Goal: Task Accomplishment & Management: Use online tool/utility

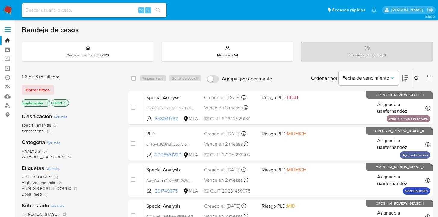
click at [417, 79] on icon at bounding box center [416, 78] width 5 height 5
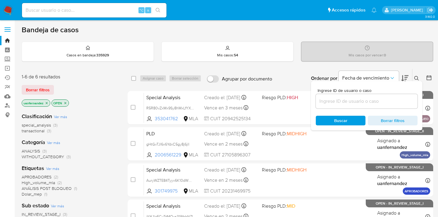
click at [325, 102] on input at bounding box center [367, 101] width 102 height 8
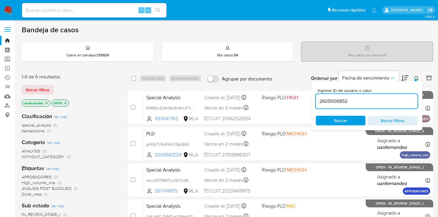
type input "2605006852"
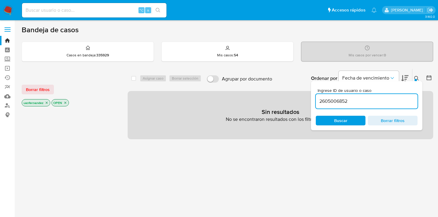
click at [417, 77] on icon at bounding box center [416, 78] width 5 height 5
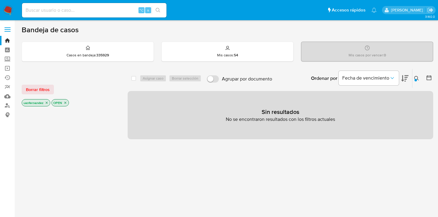
click at [415, 77] on icon at bounding box center [416, 78] width 5 height 5
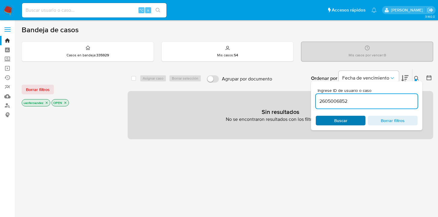
drag, startPoint x: 319, startPoint y: 100, endPoint x: 331, endPoint y: 121, distance: 24.0
click at [319, 100] on input "2605006852" at bounding box center [367, 101] width 102 height 8
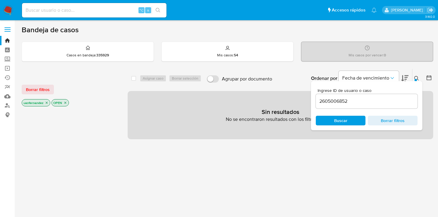
drag, startPoint x: 31, startPoint y: 88, endPoint x: 59, endPoint y: 98, distance: 29.2
click at [31, 89] on span "Borrar filtros" at bounding box center [38, 89] width 24 height 8
click at [364, 100] on input "2605006852" at bounding box center [367, 101] width 102 height 8
click at [349, 118] on span "Buscar" at bounding box center [340, 120] width 41 height 8
drag, startPoint x: 417, startPoint y: 78, endPoint x: 343, endPoint y: 85, distance: 74.5
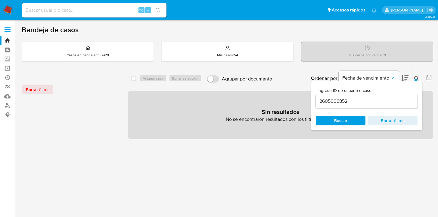
click at [417, 78] on icon at bounding box center [416, 78] width 5 height 5
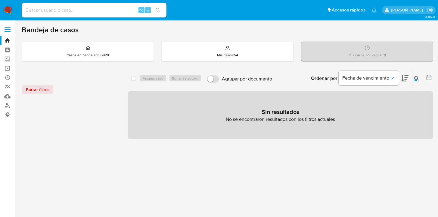
click at [10, 9] on img at bounding box center [8, 10] width 10 height 10
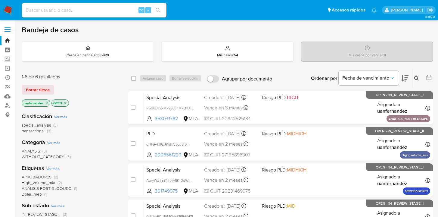
drag, startPoint x: 415, startPoint y: 77, endPoint x: 342, endPoint y: 111, distance: 81.0
click at [415, 77] on icon at bounding box center [416, 78] width 5 height 5
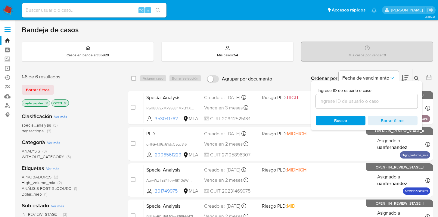
click at [339, 102] on input at bounding box center [367, 101] width 102 height 8
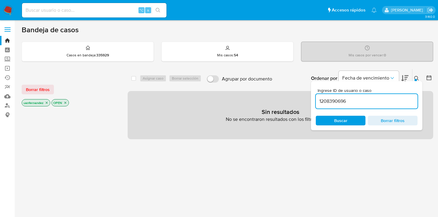
click at [417, 77] on icon at bounding box center [416, 78] width 5 height 5
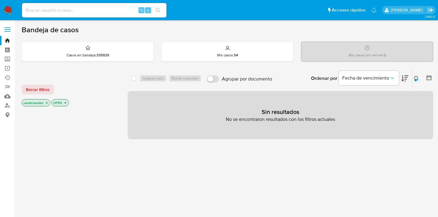
click at [417, 77] on icon at bounding box center [416, 78] width 5 height 5
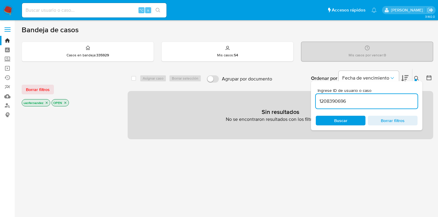
click at [358, 102] on input "1208390696" at bounding box center [367, 101] width 102 height 8
click at [350, 121] on span "Buscar" at bounding box center [340, 120] width 41 height 8
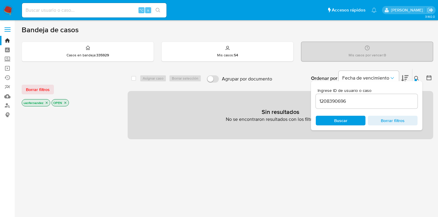
drag, startPoint x: 416, startPoint y: 77, endPoint x: 411, endPoint y: 78, distance: 5.5
click at [416, 77] on icon at bounding box center [416, 78] width 5 height 5
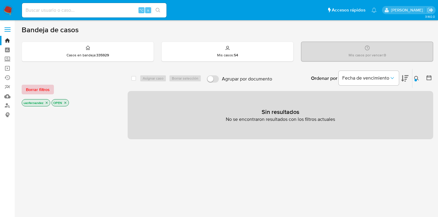
click at [48, 88] on span "Borrar filtros" at bounding box center [38, 89] width 24 height 8
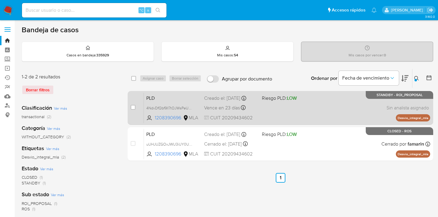
click at [292, 112] on div "PLD 4NdvDfQbf9lI7tOJWsPeUWYs 1208390696 MLA Riesgo PLD: LOW Creado el: 12/07/20…" at bounding box center [287, 107] width 286 height 30
click at [192, 107] on span "4NdvDfQbf9lI7tOJWsPeUWYs" at bounding box center [170, 107] width 49 height 7
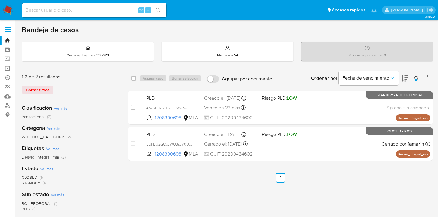
drag, startPoint x: 416, startPoint y: 77, endPoint x: 367, endPoint y: 103, distance: 55.5
click at [415, 77] on icon at bounding box center [416, 78] width 5 height 5
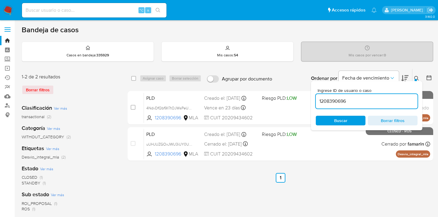
drag, startPoint x: 341, startPoint y: 98, endPoint x: 318, endPoint y: 98, distance: 23.5
click at [318, 98] on input "1208390696" at bounding box center [367, 101] width 102 height 8
drag, startPoint x: 372, startPoint y: 102, endPoint x: 312, endPoint y: 99, distance: 60.3
click at [312, 99] on div "Ingrese ID de usuario o caso 1208390696 Buscar Borrar filtros" at bounding box center [366, 105] width 111 height 49
paste input "417343544"
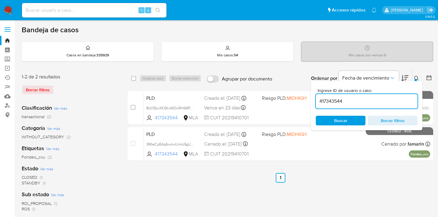
click at [417, 77] on icon at bounding box center [416, 78] width 5 height 5
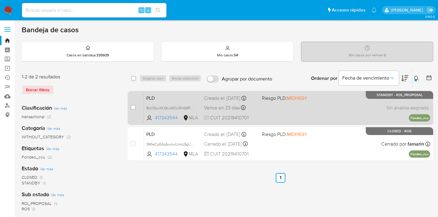
click at [317, 109] on div "PLD 8lzYEbxXKSKvWDikRh6MFJXZ 417343544 MLA Riesgo PLD: MIDHIGH Creado el: 12/07…" at bounding box center [287, 107] width 286 height 30
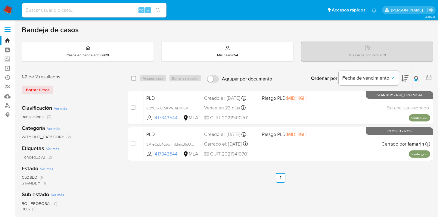
drag, startPoint x: 417, startPoint y: 78, endPoint x: 360, endPoint y: 101, distance: 61.3
click at [416, 78] on icon at bounding box center [416, 78] width 5 height 5
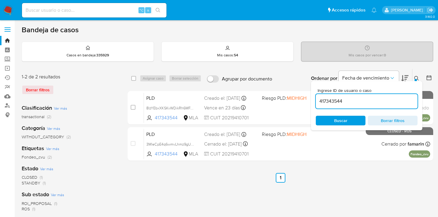
click at [353, 104] on input "417343544" at bounding box center [367, 101] width 102 height 8
drag, startPoint x: 352, startPoint y: 103, endPoint x: 349, endPoint y: 100, distance: 3.7
click at [350, 102] on input "417343544" at bounding box center [367, 101] width 102 height 8
type input "2039965698"
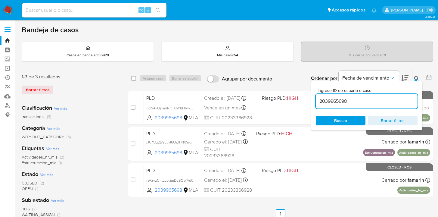
click at [418, 77] on icon at bounding box center [416, 78] width 5 height 5
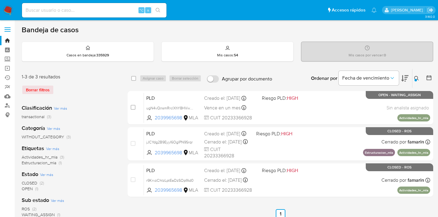
click at [6, 10] on img at bounding box center [8, 10] width 10 height 10
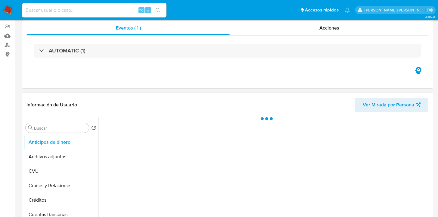
select select "10"
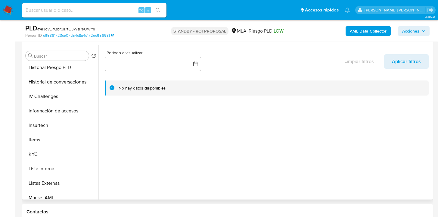
scroll to position [207, 0]
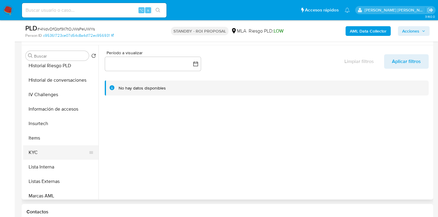
click at [76, 155] on button "KYC" at bounding box center [58, 152] width 70 height 14
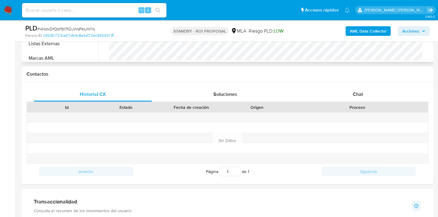
scroll to position [282, 0]
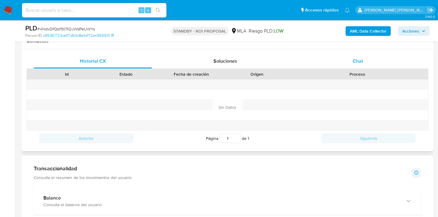
click at [367, 63] on div "Chat" at bounding box center [358, 61] width 118 height 14
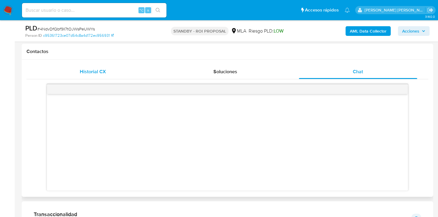
click at [71, 74] on div "Historial CX" at bounding box center [93, 71] width 118 height 14
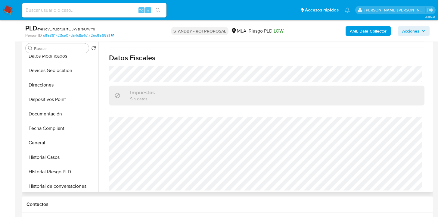
scroll to position [81, 0]
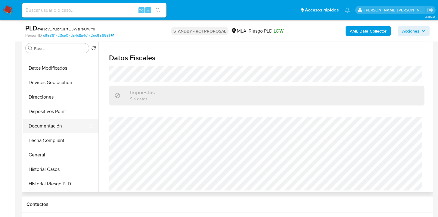
click at [64, 128] on button "Documentación" at bounding box center [58, 126] width 70 height 14
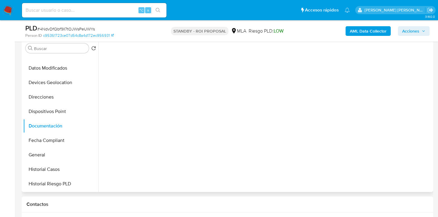
scroll to position [0, 0]
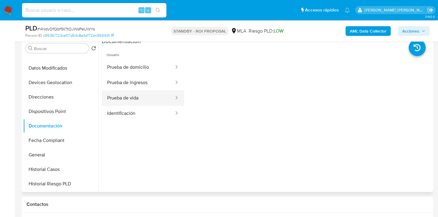
click at [144, 94] on button "Prueba de vida" at bounding box center [138, 97] width 73 height 15
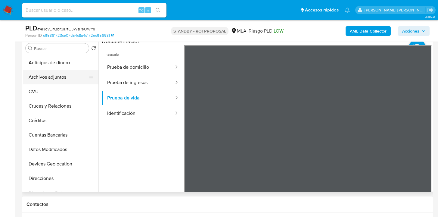
click at [60, 77] on button "Archivos adjuntos" at bounding box center [58, 77] width 70 height 14
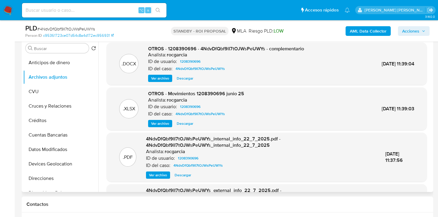
click at [180, 79] on span "Descargar" at bounding box center [185, 78] width 17 height 6
click at [187, 78] on span "Descargar" at bounding box center [185, 78] width 17 height 6
click at [188, 121] on span "Descargar" at bounding box center [185, 123] width 17 height 6
click at [185, 78] on span "Descargar" at bounding box center [185, 78] width 17 height 6
click at [180, 123] on span "Descargar" at bounding box center [185, 123] width 17 height 6
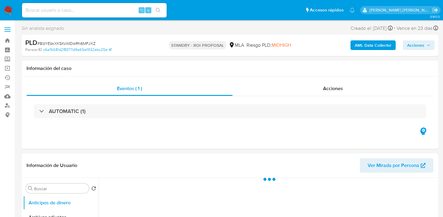
select select "10"
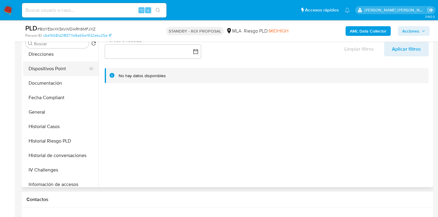
scroll to position [116, 0]
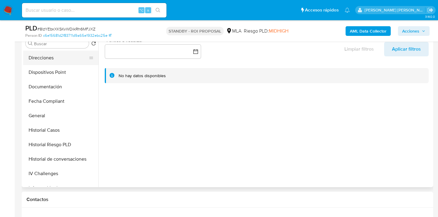
click at [67, 61] on button "Direcciones" at bounding box center [58, 58] width 70 height 14
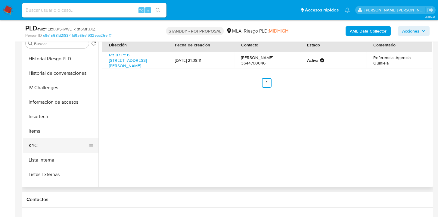
scroll to position [205, 0]
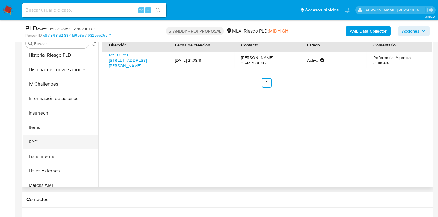
click at [76, 138] on button "KYC" at bounding box center [58, 142] width 70 height 14
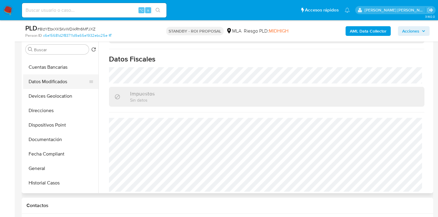
scroll to position [59, 0]
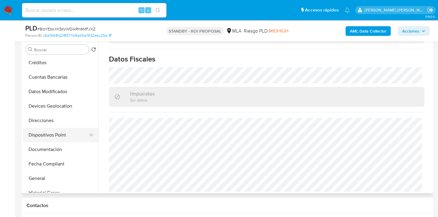
drag, startPoint x: 60, startPoint y: 148, endPoint x: 79, endPoint y: 137, distance: 21.3
click at [60, 147] on button "Documentación" at bounding box center [60, 149] width 75 height 14
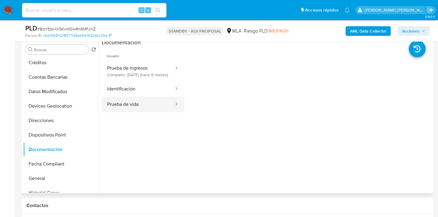
click at [139, 106] on button "Prueba de vida" at bounding box center [138, 104] width 73 height 15
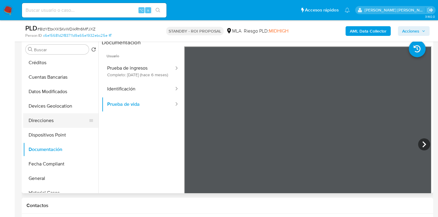
click at [62, 119] on button "Direcciones" at bounding box center [58, 120] width 70 height 14
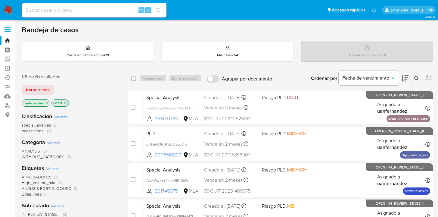
click at [34, 89] on span "Borrar filtros" at bounding box center [38, 90] width 24 height 8
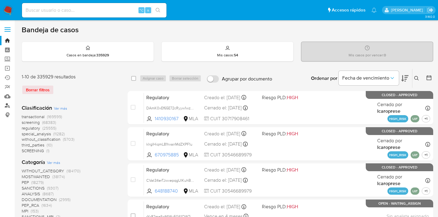
click at [8, 107] on link "Buscador de personas" at bounding box center [36, 105] width 72 height 9
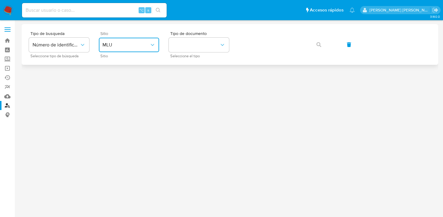
click at [142, 45] on span "MLU" at bounding box center [125, 45] width 47 height 6
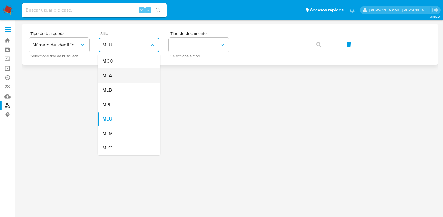
click at [141, 79] on div "MLA" at bounding box center [126, 75] width 49 height 14
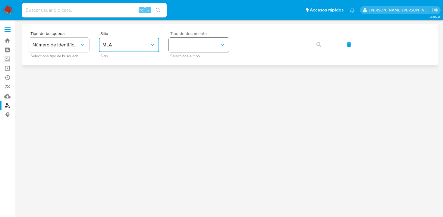
click at [224, 46] on icon "identificationType" at bounding box center [222, 45] width 6 height 6
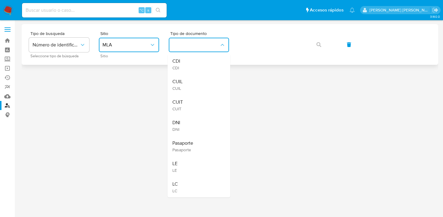
drag, startPoint x: 203, startPoint y: 82, endPoint x: 235, endPoint y: 55, distance: 41.9
click at [203, 82] on div "CUIL CUIL" at bounding box center [196, 84] width 49 height 20
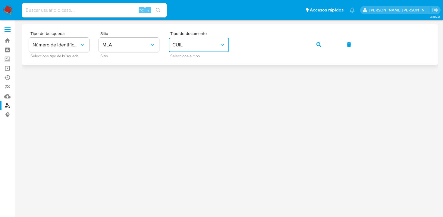
click at [317, 45] on icon "button" at bounding box center [318, 44] width 5 height 5
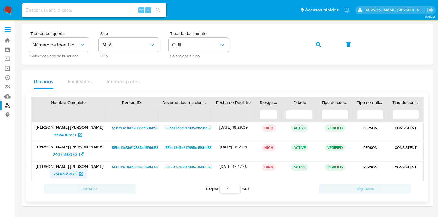
click at [65, 172] on span "2509125423" at bounding box center [64, 174] width 23 height 10
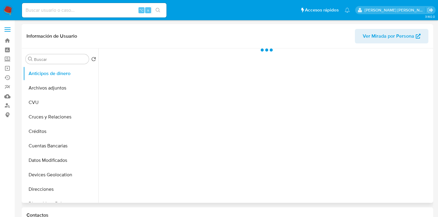
select select "10"
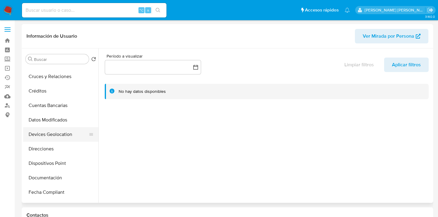
scroll to position [50, 0]
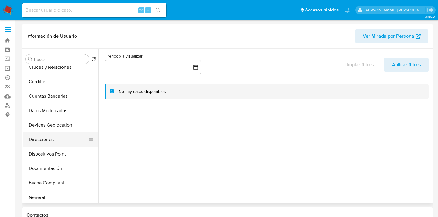
drag, startPoint x: 67, startPoint y: 142, endPoint x: 81, endPoint y: 141, distance: 14.8
click at [67, 142] on button "Direcciones" at bounding box center [58, 139] width 70 height 14
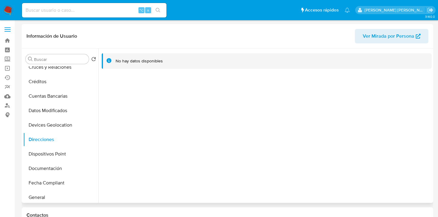
scroll to position [164, 0]
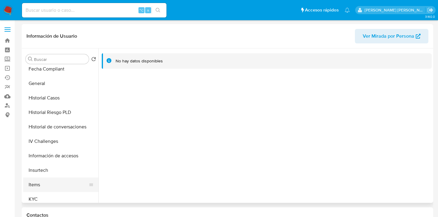
drag, startPoint x: 64, startPoint y: 190, endPoint x: 67, endPoint y: 191, distance: 3.1
click at [65, 190] on button "Items" at bounding box center [58, 184] width 70 height 14
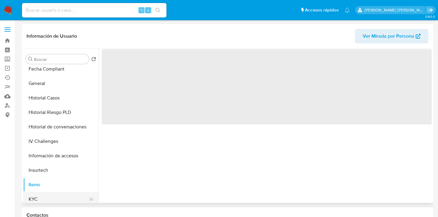
click at [65, 195] on button "KYC" at bounding box center [58, 199] width 70 height 14
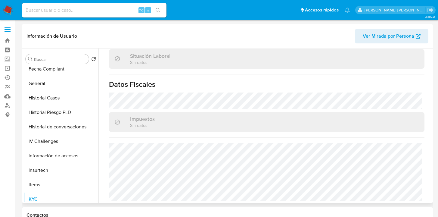
scroll to position [64, 0]
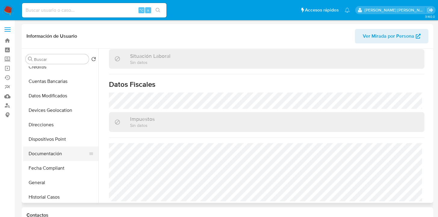
click at [67, 151] on button "Documentación" at bounding box center [58, 153] width 70 height 14
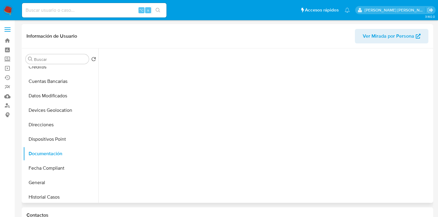
scroll to position [0, 0]
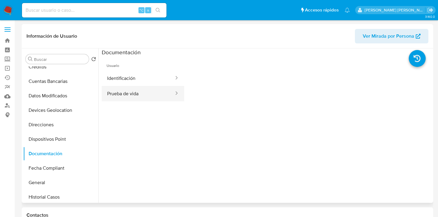
click at [120, 97] on button "Prueba de vida" at bounding box center [138, 93] width 73 height 15
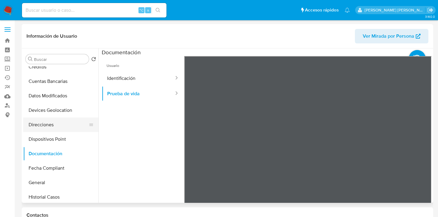
click at [67, 123] on button "Direcciones" at bounding box center [58, 124] width 70 height 14
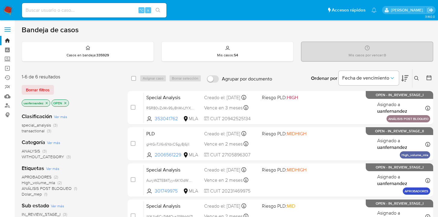
click at [416, 78] on icon at bounding box center [416, 78] width 5 height 5
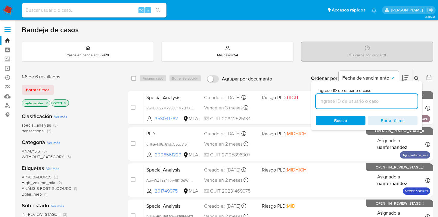
click at [371, 100] on input at bounding box center [367, 101] width 102 height 8
type input "2039965698"
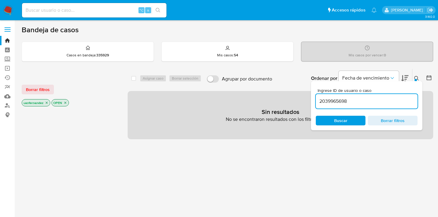
click at [391, 95] on div "2039965698" at bounding box center [367, 101] width 102 height 14
click at [382, 98] on input "2039965698" at bounding box center [367, 101] width 102 height 8
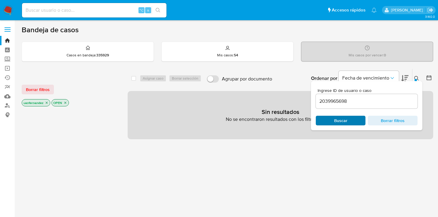
click at [339, 120] on span "Buscar" at bounding box center [340, 121] width 13 height 10
click at [38, 89] on span "Borrar filtros" at bounding box center [38, 89] width 24 height 8
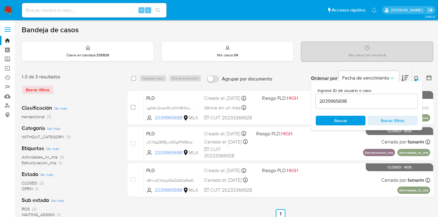
click at [417, 79] on icon at bounding box center [416, 78] width 5 height 5
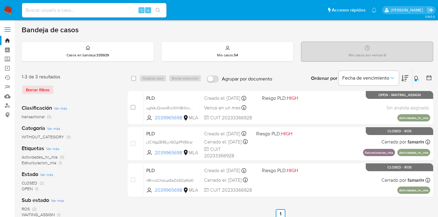
click at [416, 77] on icon at bounding box center [416, 78] width 5 height 5
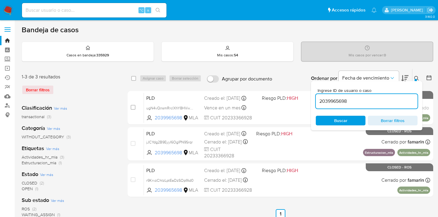
drag, startPoint x: 349, startPoint y: 102, endPoint x: 315, endPoint y: 98, distance: 34.6
click at [315, 98] on div "Ingrese ID de usuario o caso 2039965698 Buscar Borrar filtros" at bounding box center [366, 105] width 111 height 49
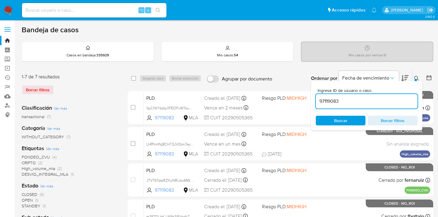
click at [416, 78] on icon at bounding box center [416, 78] width 5 height 5
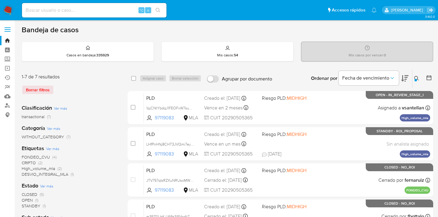
click at [417, 79] on icon at bounding box center [416, 78] width 5 height 5
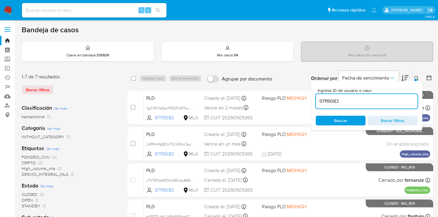
click at [355, 101] on input "97119083" at bounding box center [367, 101] width 102 height 8
click at [341, 119] on span "Buscar" at bounding box center [340, 121] width 13 height 10
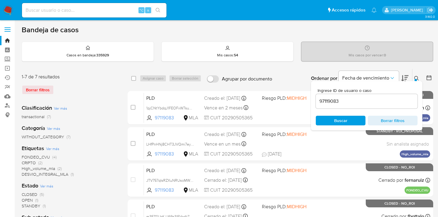
click at [416, 80] on div at bounding box center [416, 80] width 2 height 2
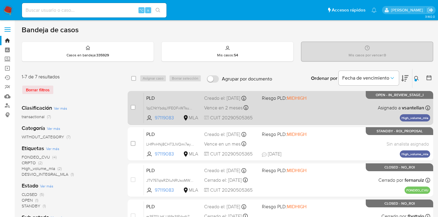
click at [325, 109] on div "PLD 1pjCNtYbdqJ1FEOFxW7suRrF 97119083 MLA Riesgo PLD: MIDHIGH Creado el: 12/09/…" at bounding box center [287, 107] width 286 height 30
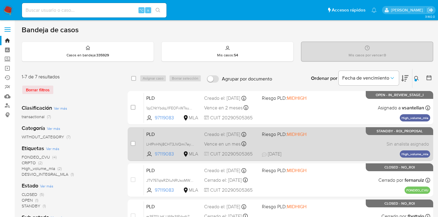
click at [349, 142] on div "PLD LHfPnHNj8CHT3JVQmi7eyf5I 97119083 MLA Riesgo PLD: MIDHIGH Creado el: 12/08/…" at bounding box center [287, 144] width 286 height 30
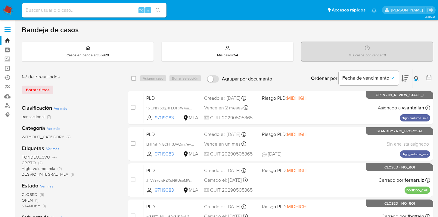
drag, startPoint x: 418, startPoint y: 78, endPoint x: 385, endPoint y: 98, distance: 38.8
click at [417, 78] on icon at bounding box center [416, 78] width 5 height 5
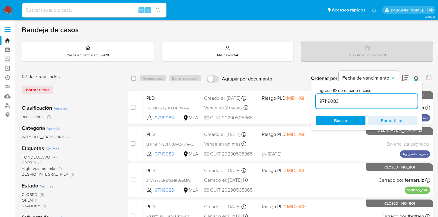
drag, startPoint x: 367, startPoint y: 103, endPoint x: 320, endPoint y: 97, distance: 47.3
click at [320, 97] on input "97119083" at bounding box center [367, 101] width 102 height 8
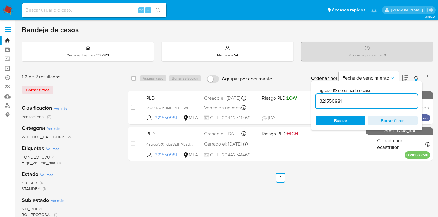
click at [417, 78] on icon at bounding box center [416, 78] width 5 height 5
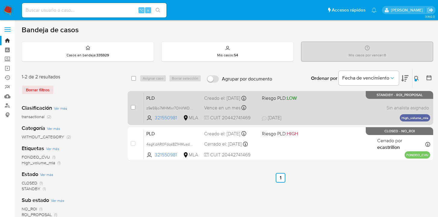
click at [352, 113] on div "PLD z9eS9jo7MHMIxr7OHifWDHrQ 321550981 MLA Riesgo PLD: LOW Creado el: 12/08/202…" at bounding box center [287, 107] width 286 height 30
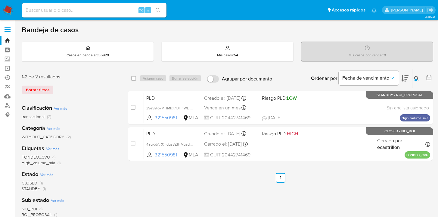
drag, startPoint x: 418, startPoint y: 77, endPoint x: 411, endPoint y: 80, distance: 7.4
click at [418, 77] on icon at bounding box center [416, 78] width 5 height 5
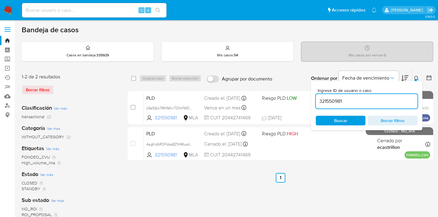
drag, startPoint x: 367, startPoint y: 100, endPoint x: 324, endPoint y: 97, distance: 43.2
click at [324, 97] on input "321550981" at bounding box center [367, 101] width 102 height 8
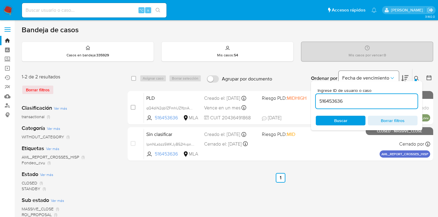
drag, startPoint x: 417, startPoint y: 77, endPoint x: 347, endPoint y: 73, distance: 70.0
click at [417, 77] on icon at bounding box center [416, 78] width 5 height 5
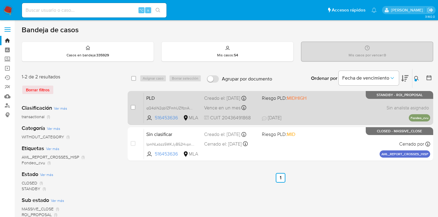
click at [350, 106] on div "PLD qQ4diN2qb1ZFmhUZ1fznAHRm 516453636 MLA Riesgo PLD: MIDHIGH Creado el: 12/08…" at bounding box center [287, 107] width 286 height 30
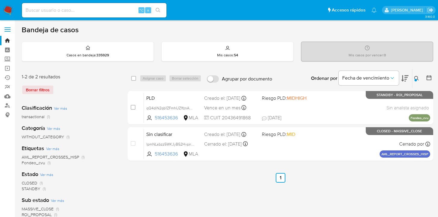
drag, startPoint x: 420, startPoint y: 76, endPoint x: 415, endPoint y: 80, distance: 6.4
click at [420, 76] on button at bounding box center [418, 78] width 10 height 7
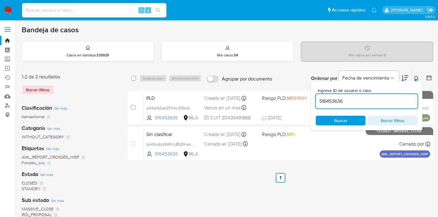
drag, startPoint x: 357, startPoint y: 99, endPoint x: 318, endPoint y: 97, distance: 38.3
click at [318, 97] on input "516453636" at bounding box center [367, 101] width 102 height 8
type input "202412797"
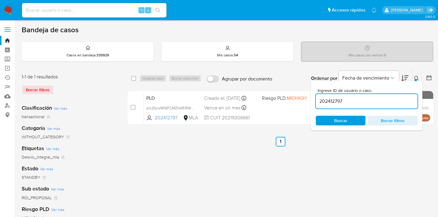
click at [416, 76] on icon at bounding box center [416, 78] width 5 height 5
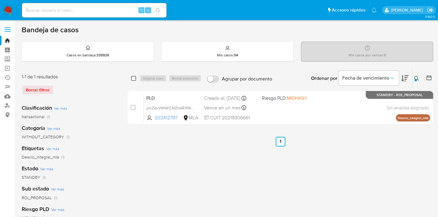
click at [133, 78] on input "checkbox" at bounding box center [133, 78] width 5 height 5
checkbox input "true"
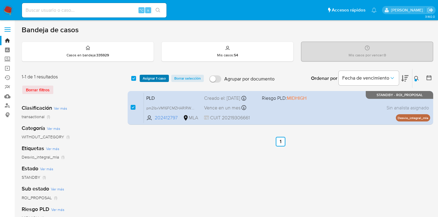
click at [145, 79] on span "Asignar 1 caso" at bounding box center [154, 78] width 23 height 6
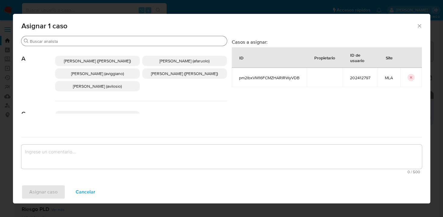
click at [110, 42] on input "Buscar" at bounding box center [127, 41] width 195 height 5
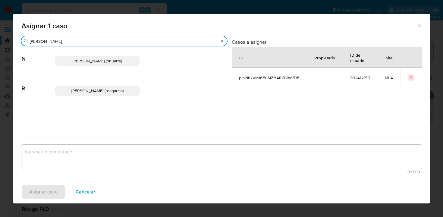
type input "rocio"
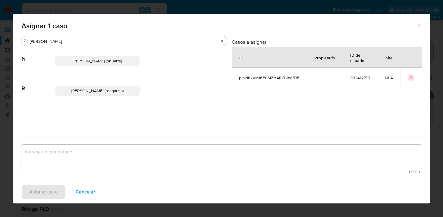
click at [83, 90] on span "Rocio Garcia (rocgarcia)" at bounding box center [97, 91] width 52 height 6
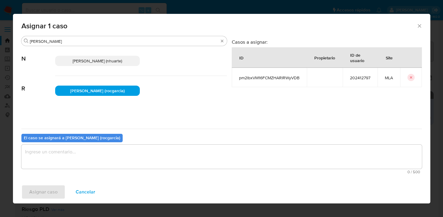
click at [107, 156] on textarea "assign-modal" at bounding box center [221, 157] width 400 height 24
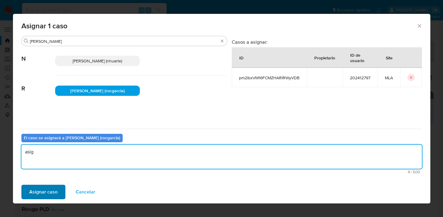
type textarea "asig"
click at [55, 195] on span "Asignar caso" at bounding box center [43, 191] width 28 height 13
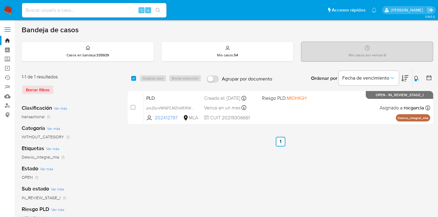
drag, startPoint x: 417, startPoint y: 77, endPoint x: 383, endPoint y: 96, distance: 38.7
click at [416, 77] on icon at bounding box center [416, 78] width 5 height 5
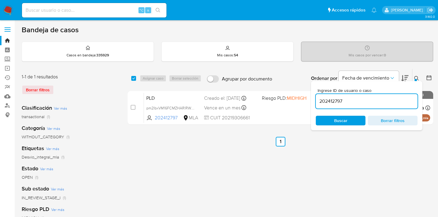
drag, startPoint x: 340, startPoint y: 101, endPoint x: 326, endPoint y: 100, distance: 14.2
click at [317, 100] on input "202412797" at bounding box center [367, 101] width 102 height 8
type input "2540653658"
click at [416, 78] on icon at bounding box center [416, 78] width 5 height 5
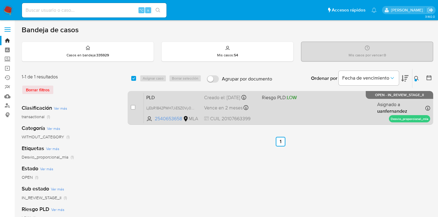
click at [344, 111] on div "PLD LjEbR1842PWH7JiESZ0Vy0WY 2540653658 MLA Riesgo PLD: LOW Creado el: 12/09/20…" at bounding box center [287, 107] width 286 height 30
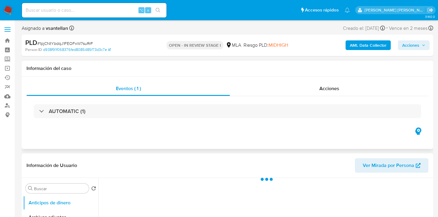
select select "10"
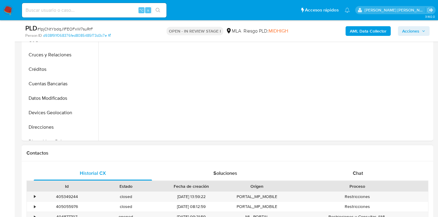
scroll to position [184, 0]
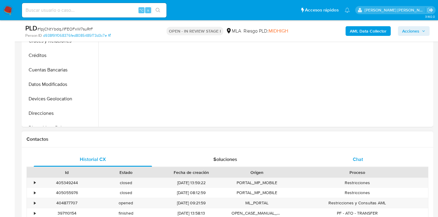
click at [368, 162] on div "Chat" at bounding box center [358, 159] width 118 height 14
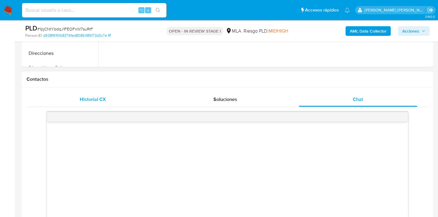
drag, startPoint x: 114, startPoint y: 100, endPoint x: 156, endPoint y: 92, distance: 42.0
click at [114, 100] on div "Historial CX" at bounding box center [93, 99] width 118 height 14
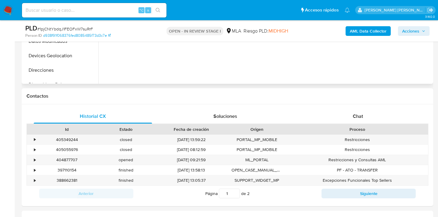
scroll to position [221, 0]
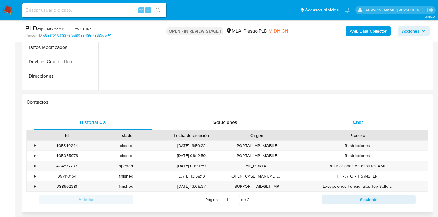
click at [358, 120] on span "Chat" at bounding box center [358, 122] width 10 height 7
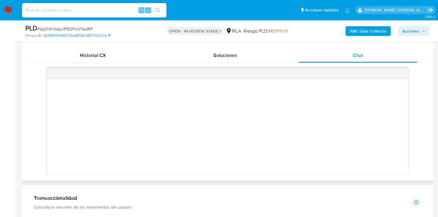
scroll to position [263, 0]
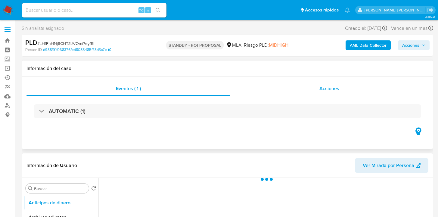
select select "10"
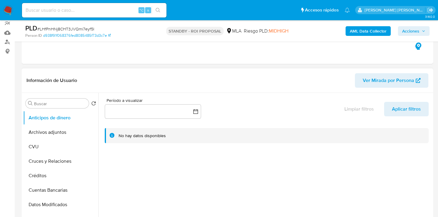
scroll to position [110, 0]
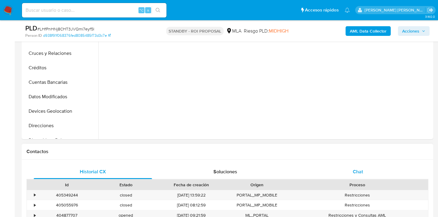
click at [367, 170] on div "Chat" at bounding box center [358, 171] width 118 height 14
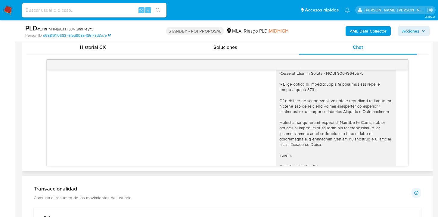
scroll to position [603, 0]
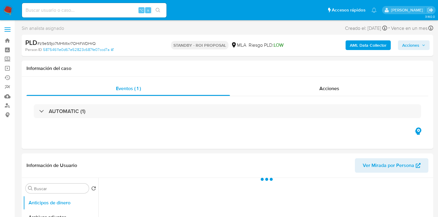
select select "10"
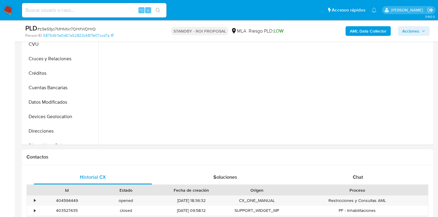
scroll to position [256, 0]
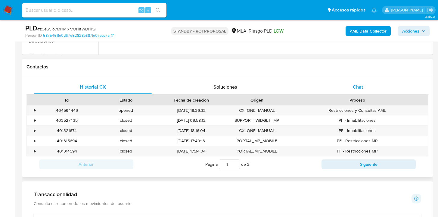
click at [373, 85] on div "Chat" at bounding box center [358, 87] width 118 height 14
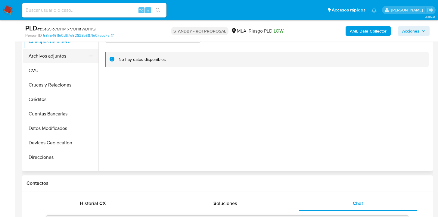
scroll to position [77, 0]
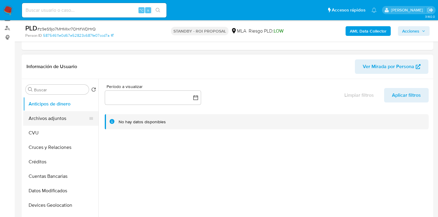
click at [73, 119] on button "Archivos adjuntos" at bounding box center [58, 118] width 70 height 14
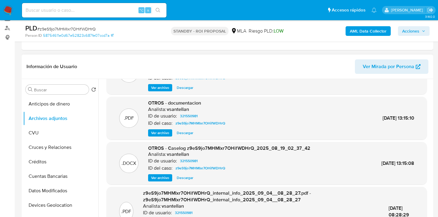
scroll to position [37, 0]
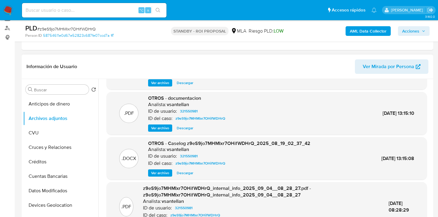
drag, startPoint x: 165, startPoint y: 126, endPoint x: 175, endPoint y: 124, distance: 10.1
click at [165, 126] on span "Ver archivo" at bounding box center [160, 128] width 18 height 6
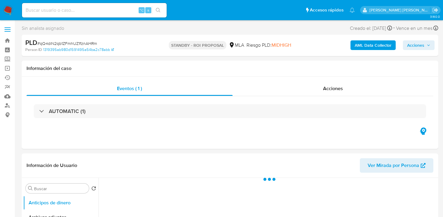
select select "10"
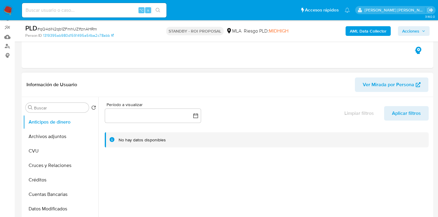
drag, startPoint x: 72, startPoint y: 132, endPoint x: 124, endPoint y: 88, distance: 67.5
click at [72, 132] on button "Archivos adjuntos" at bounding box center [60, 136] width 75 height 14
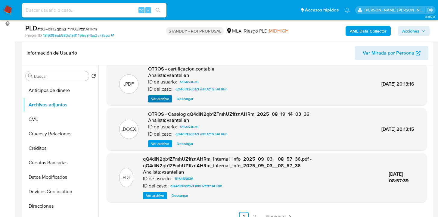
scroll to position [47, 0]
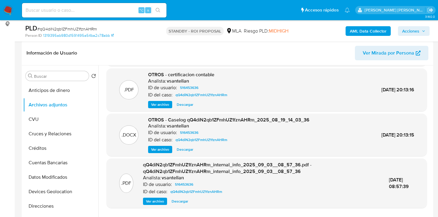
click at [162, 103] on span "Ver archivo" at bounding box center [160, 105] width 18 height 6
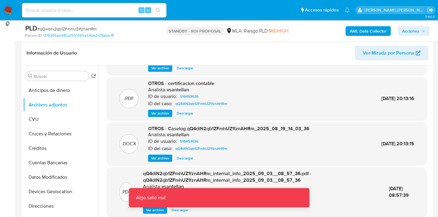
scroll to position [34, 0]
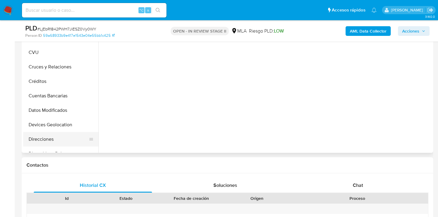
scroll to position [160, 0]
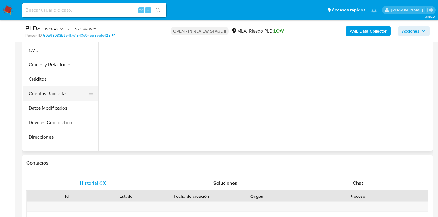
select select "10"
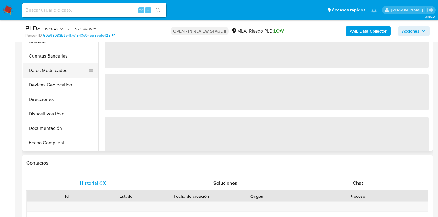
scroll to position [68, 0]
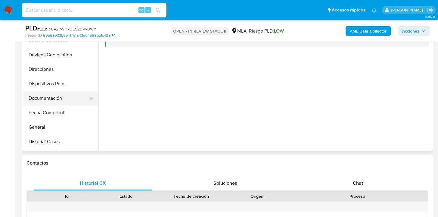
drag, startPoint x: 58, startPoint y: 97, endPoint x: 77, endPoint y: 96, distance: 18.7
click at [58, 97] on button "Documentación" at bounding box center [58, 98] width 70 height 14
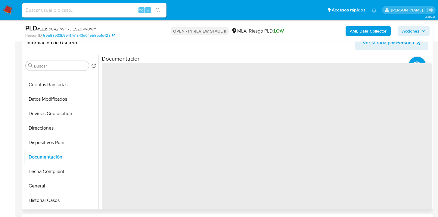
scroll to position [106, 0]
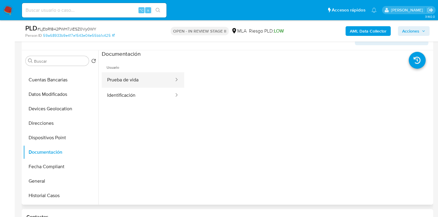
drag, startPoint x: 142, startPoint y: 79, endPoint x: 163, endPoint y: 86, distance: 21.2
click at [142, 79] on button "Prueba de vida" at bounding box center [138, 79] width 73 height 15
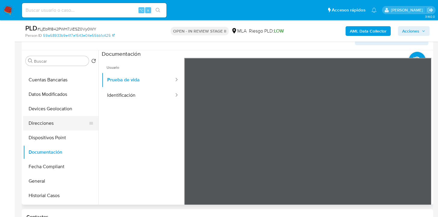
click at [61, 125] on button "Direcciones" at bounding box center [58, 123] width 70 height 14
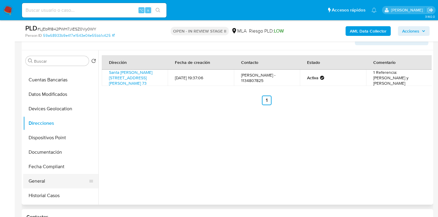
click at [60, 180] on button "General" at bounding box center [58, 181] width 70 height 14
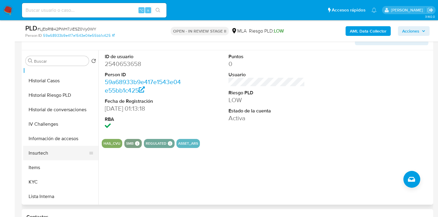
scroll to position [283, 0]
click at [49, 155] on button "Restricciones Nuevo Mundo" at bounding box center [58, 153] width 70 height 14
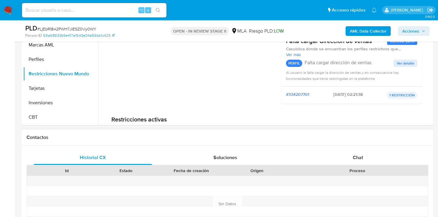
scroll to position [233, 0]
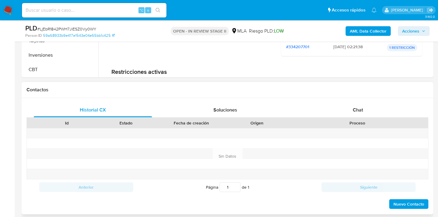
click at [370, 96] on div "Contactos" at bounding box center [228, 90] width 412 height 16
click at [358, 107] on span "Chat" at bounding box center [358, 109] width 10 height 7
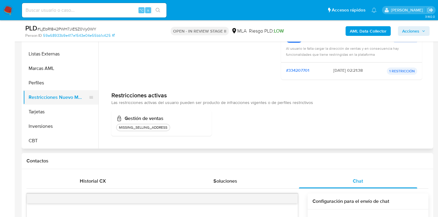
scroll to position [138, 0]
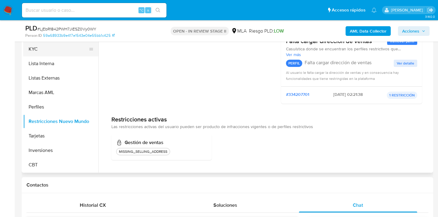
click at [50, 48] on button "KYC" at bounding box center [58, 49] width 70 height 14
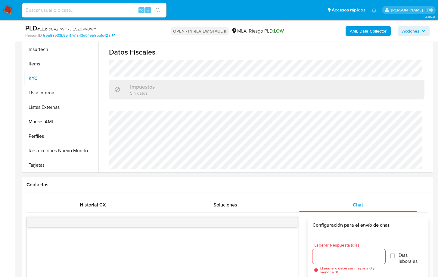
scroll to position [228, 0]
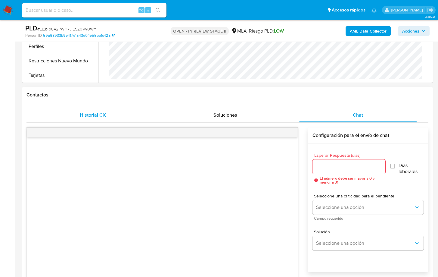
click at [109, 115] on div "Historial CX" at bounding box center [93, 115] width 118 height 14
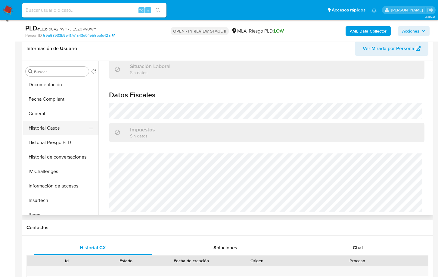
scroll to position [133, 0]
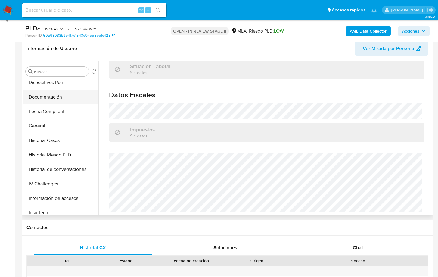
click at [59, 102] on button "Documentación" at bounding box center [58, 97] width 70 height 14
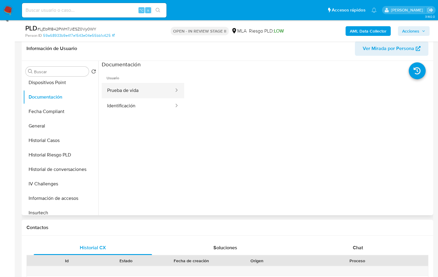
drag, startPoint x: 133, startPoint y: 92, endPoint x: 141, endPoint y: 95, distance: 8.4
click at [133, 92] on button "Prueba de vida" at bounding box center [138, 90] width 73 height 15
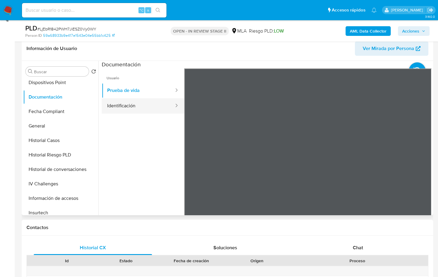
click at [148, 105] on button "Identificación" at bounding box center [138, 105] width 73 height 15
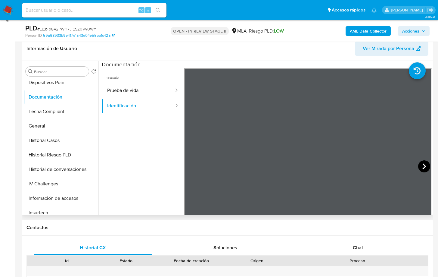
click at [422, 166] on icon at bounding box center [424, 166] width 12 height 12
click at [57, 123] on button "General" at bounding box center [58, 126] width 70 height 14
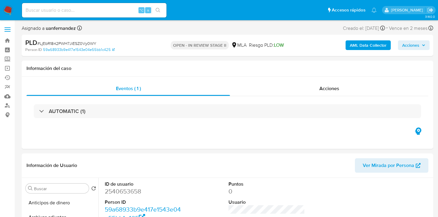
click at [366, 45] on b "AML Data Collector" at bounding box center [368, 45] width 37 height 10
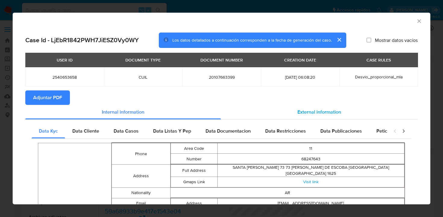
click at [325, 108] on span "External information" at bounding box center [319, 111] width 44 height 7
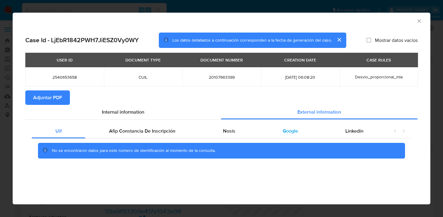
drag, startPoint x: 302, startPoint y: 130, endPoint x: 303, endPoint y: 127, distance: 3.7
click at [302, 130] on div "Google" at bounding box center [290, 131] width 63 height 14
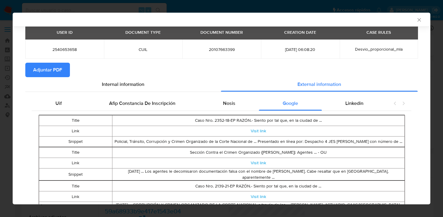
scroll to position [58, 0]
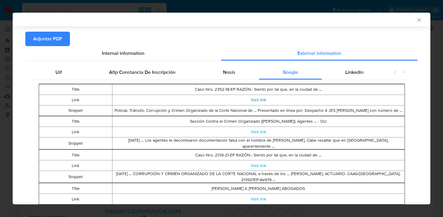
click at [257, 100] on link "Visit link" at bounding box center [258, 100] width 15 height 6
click at [258, 133] on link "Visit link" at bounding box center [258, 132] width 15 height 6
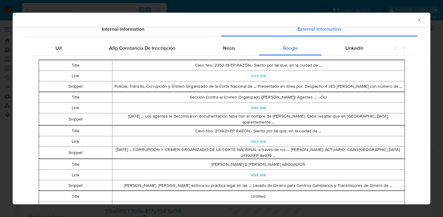
scroll to position [97, 0]
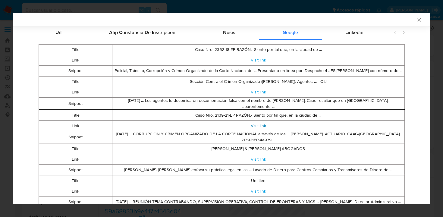
click at [255, 127] on link "Visit link" at bounding box center [258, 126] width 15 height 6
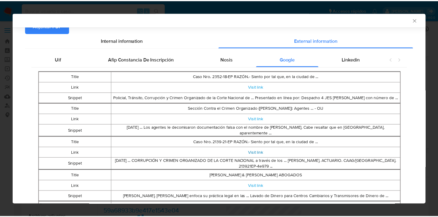
scroll to position [0, 0]
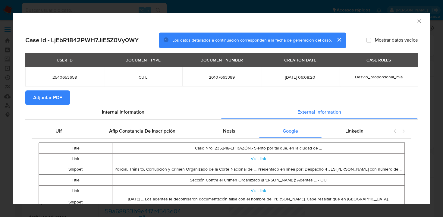
click at [417, 20] on icon "Cerrar ventana" at bounding box center [418, 20] width 3 height 3
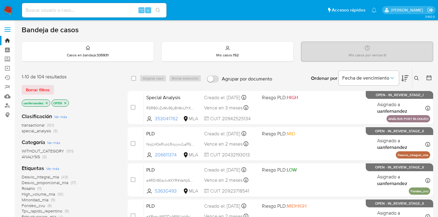
drag, startPoint x: 38, startPoint y: 91, endPoint x: 168, endPoint y: 86, distance: 130.5
click at [38, 91] on span "Borrar filtros" at bounding box center [38, 90] width 24 height 8
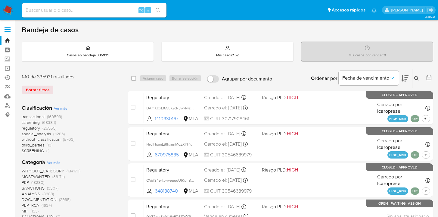
click at [416, 76] on icon at bounding box center [416, 78] width 5 height 5
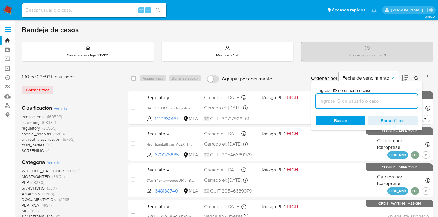
click at [338, 99] on input at bounding box center [367, 101] width 102 height 8
type input "zFULAU9WsqrBOtv33aea6a7a"
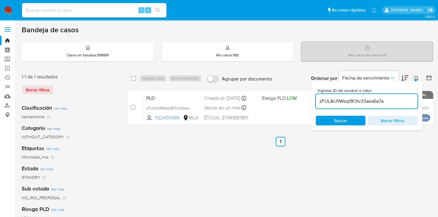
click at [417, 78] on icon at bounding box center [416, 78] width 5 height 5
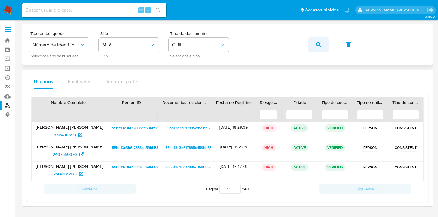
click at [320, 44] on icon "button" at bounding box center [318, 44] width 5 height 5
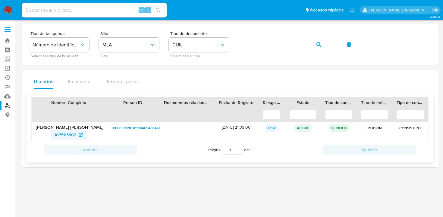
click at [58, 137] on span "1075113802" at bounding box center [66, 135] width 22 height 10
click at [318, 45] on icon "button" at bounding box center [318, 44] width 5 height 5
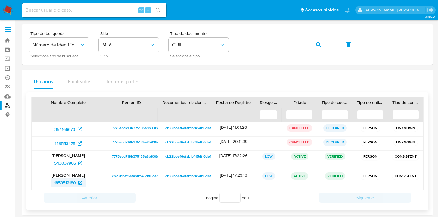
click at [70, 182] on span "1859512180" at bounding box center [65, 183] width 22 height 10
click at [317, 46] on icon "button" at bounding box center [318, 44] width 5 height 5
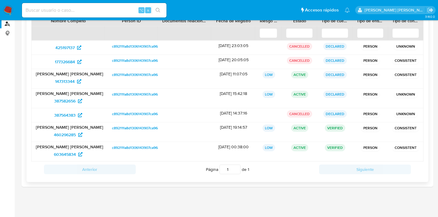
scroll to position [82, 0]
click at [57, 155] on span "603645834" at bounding box center [65, 154] width 22 height 10
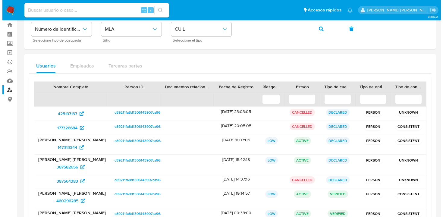
scroll to position [0, 0]
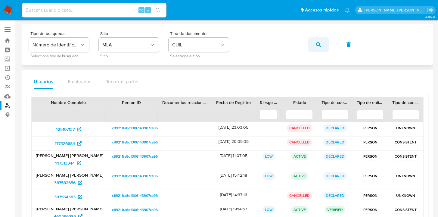
click at [317, 48] on span "button" at bounding box center [318, 44] width 5 height 13
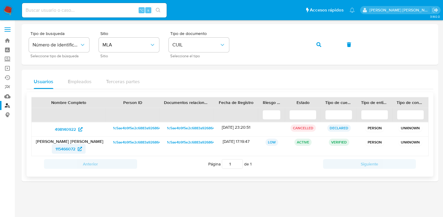
click at [68, 150] on span "115466072" at bounding box center [65, 149] width 20 height 10
click at [236, 43] on div "Tipo de busqueda Número de identificación Seleccione tipo de búsqueda Sitio MLA…" at bounding box center [230, 44] width 402 height 26
click at [318, 46] on icon "button" at bounding box center [318, 44] width 5 height 5
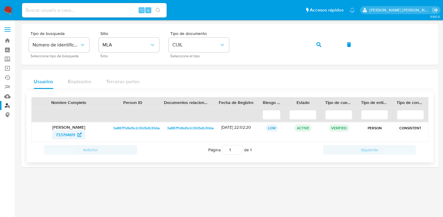
click at [64, 136] on span "733794611" at bounding box center [65, 135] width 19 height 10
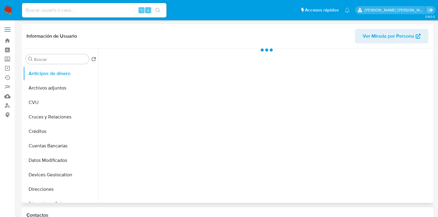
scroll to position [95, 0]
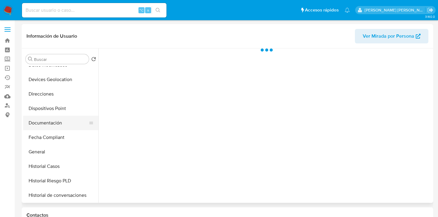
select select "10"
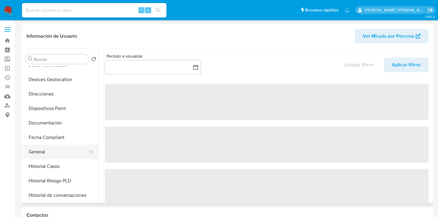
drag, startPoint x: 65, startPoint y: 152, endPoint x: 69, endPoint y: 149, distance: 4.9
click at [65, 152] on button "General" at bounding box center [58, 152] width 70 height 14
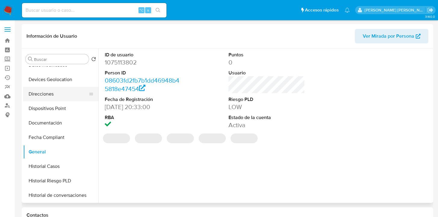
click at [64, 93] on button "Direcciones" at bounding box center [58, 94] width 70 height 14
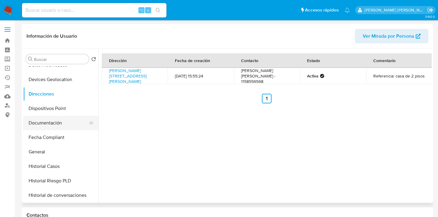
click at [65, 123] on button "Documentación" at bounding box center [58, 123] width 70 height 14
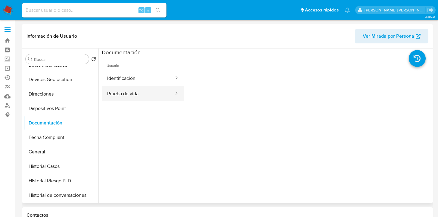
click at [140, 91] on button "Prueba de vida" at bounding box center [138, 93] width 73 height 15
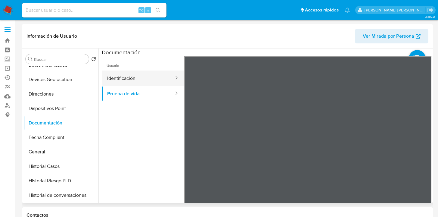
click at [143, 82] on button "Identificación" at bounding box center [138, 77] width 73 height 15
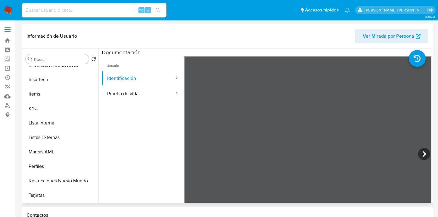
scroll to position [266, 0]
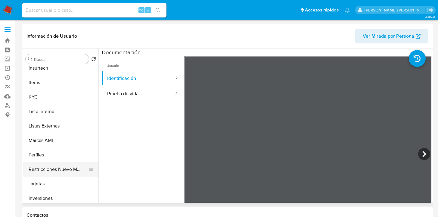
click at [82, 164] on button "Restricciones Nuevo Mundo" at bounding box center [58, 169] width 70 height 14
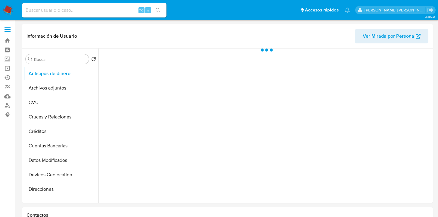
select select "10"
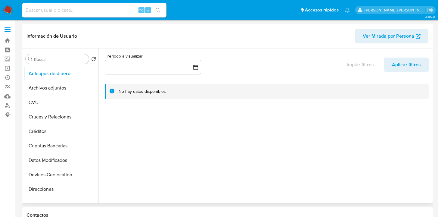
click at [98, 96] on ul "Anticipos de dinero Archivos adjuntos CVU Cruces y Relaciones Créditos Cuentas …" at bounding box center [60, 134] width 75 height 136
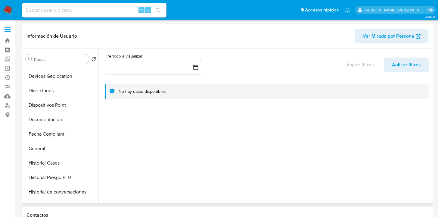
scroll to position [99, 0]
click at [68, 120] on button "Documentación" at bounding box center [58, 119] width 70 height 14
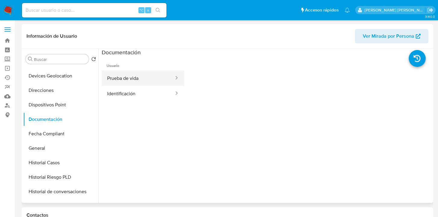
click at [141, 79] on button "Prueba de vida" at bounding box center [138, 77] width 73 height 15
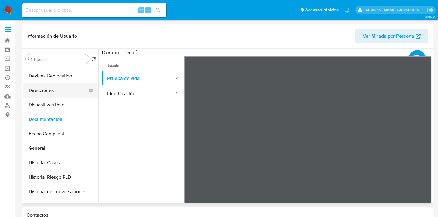
click at [61, 93] on button "Direcciones" at bounding box center [58, 90] width 70 height 14
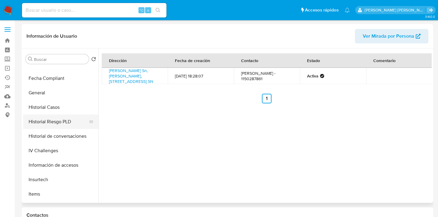
scroll to position [153, 0]
drag, startPoint x: 62, startPoint y: 96, endPoint x: 96, endPoint y: 98, distance: 34.4
click at [62, 96] on button "General" at bounding box center [60, 93] width 75 height 14
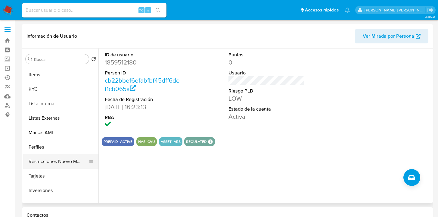
scroll to position [274, 0]
click at [49, 155] on button "Restricciones Nuevo Mundo" at bounding box center [58, 160] width 70 height 14
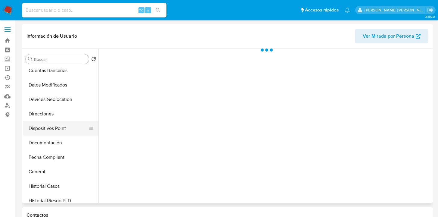
scroll to position [77, 0]
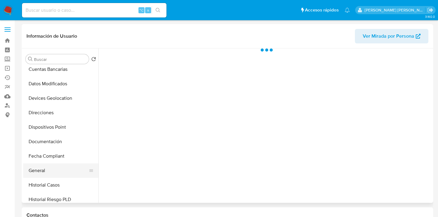
select select "10"
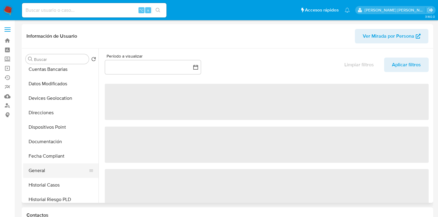
click at [65, 171] on button "General" at bounding box center [58, 170] width 70 height 14
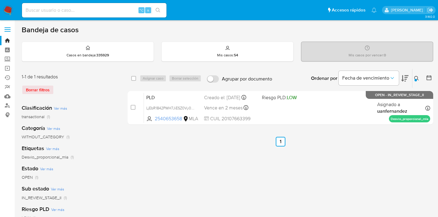
click at [417, 77] on icon at bounding box center [416, 78] width 5 height 5
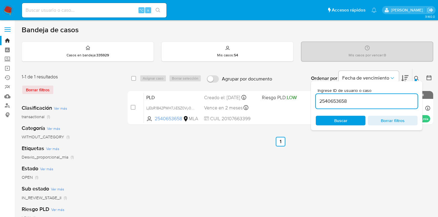
drag, startPoint x: 354, startPoint y: 100, endPoint x: 428, endPoint y: 86, distance: 74.9
click at [317, 99] on input "2540653658" at bounding box center [367, 101] width 102 height 8
click at [416, 78] on icon at bounding box center [416, 78] width 5 height 5
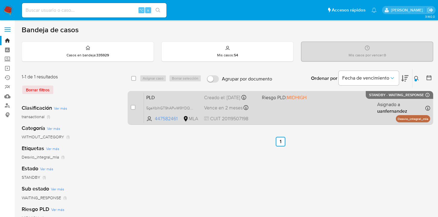
click at [330, 114] on div "PLD 5geXblhGT9hAPwW9YDQEBbcA 447582461 MLA Riesgo PLD: MIDHIGH Creado el: 12/09…" at bounding box center [287, 107] width 286 height 30
click at [352, 117] on div "PLD 5geXblhGT9hAPwW9YDQEBbcA 447582461 MLA Riesgo PLD: MIDHIGH Creado el: 12/09…" at bounding box center [287, 107] width 286 height 30
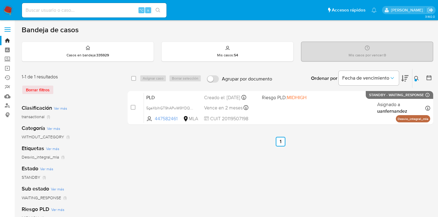
drag, startPoint x: 417, startPoint y: 77, endPoint x: 410, endPoint y: 82, distance: 8.1
click at [417, 77] on icon at bounding box center [416, 78] width 5 height 5
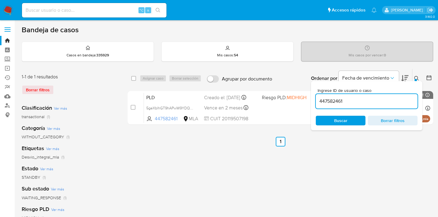
drag, startPoint x: 368, startPoint y: 99, endPoint x: 335, endPoint y: 96, distance: 33.3
click at [335, 96] on div "447582461" at bounding box center [367, 101] width 102 height 14
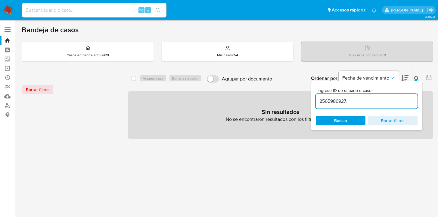
click at [380, 102] on input "2565986927," at bounding box center [367, 101] width 102 height 8
click at [350, 102] on input "2565986927," at bounding box center [367, 101] width 102 height 8
type input "2565986927"
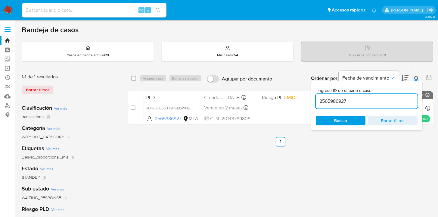
click at [417, 77] on icon at bounding box center [416, 78] width 5 height 5
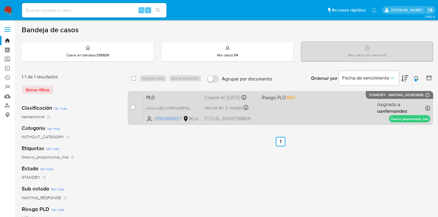
click at [326, 117] on div "PLD sUocwy85cLHI9PobbMlNpzHQ 2565986927 MLA Riesgo PLD: MID Creado el: 12/09/20…" at bounding box center [287, 107] width 286 height 30
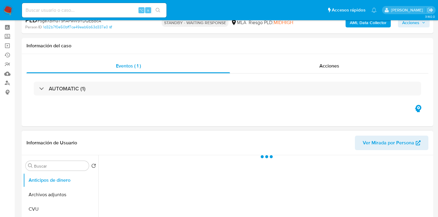
scroll to position [111, 0]
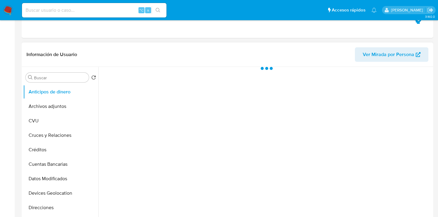
select select "10"
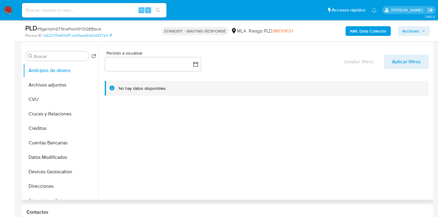
drag, startPoint x: 96, startPoint y: 94, endPoint x: 98, endPoint y: 110, distance: 16.7
click at [98, 111] on ul "Anticipos de dinero Archivos adjuntos CVU Cruces y Relaciones Créditos Cuentas …" at bounding box center [60, 131] width 75 height 136
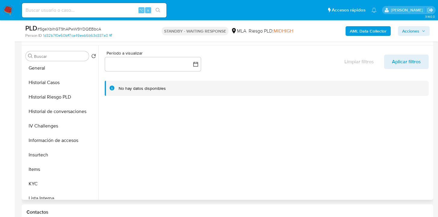
scroll to position [180, 0]
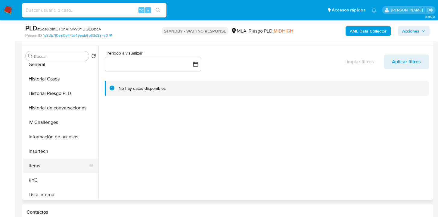
click at [72, 170] on button "Items" at bounding box center [58, 165] width 70 height 14
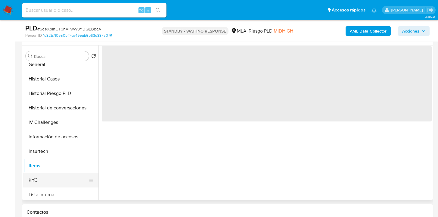
click at [70, 173] on button "KYC" at bounding box center [58, 180] width 70 height 14
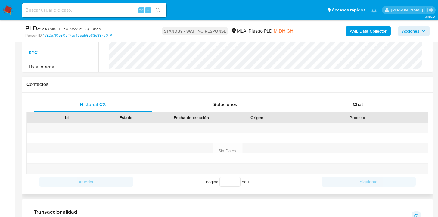
scroll to position [168, 0]
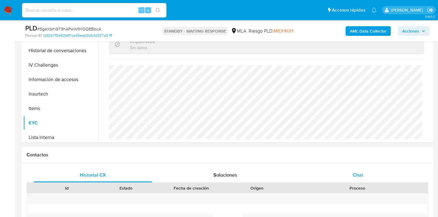
click at [355, 172] on span "Chat" at bounding box center [358, 174] width 10 height 7
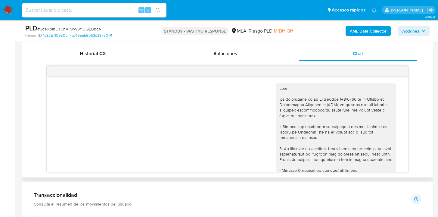
scroll to position [250, 0]
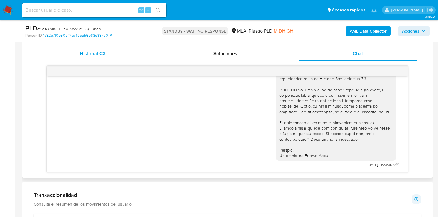
click at [81, 53] on span "Historial CX" at bounding box center [93, 53] width 26 height 7
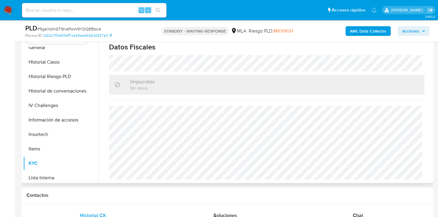
scroll to position [110, 0]
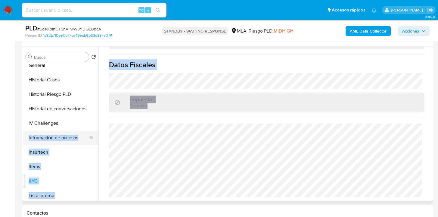
drag, startPoint x: 98, startPoint y: 151, endPoint x: 95, endPoint y: 140, distance: 11.5
click at [95, 140] on div "Buscar Volver al orden por defecto Anticipos de dinero Archivos adjuntos CVU Cr…" at bounding box center [227, 123] width 409 height 154
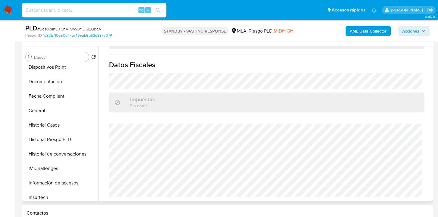
scroll to position [131, 0]
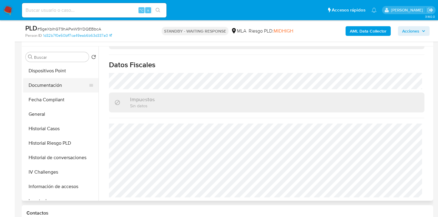
click at [58, 89] on button "Documentación" at bounding box center [58, 85] width 70 height 14
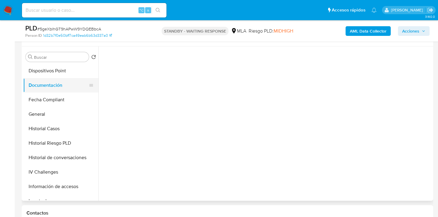
scroll to position [0, 0]
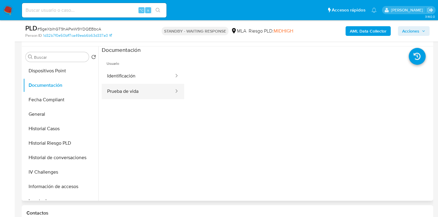
drag, startPoint x: 135, startPoint y: 89, endPoint x: 147, endPoint y: 84, distance: 12.7
click at [135, 89] on button "Prueba de vida" at bounding box center [138, 91] width 73 height 15
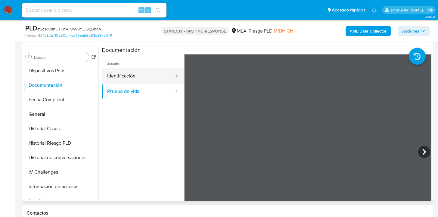
click at [125, 78] on button "Identificación" at bounding box center [138, 75] width 73 height 15
click at [419, 150] on icon at bounding box center [424, 152] width 12 height 12
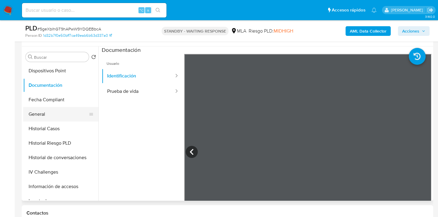
click at [61, 110] on button "General" at bounding box center [58, 114] width 70 height 14
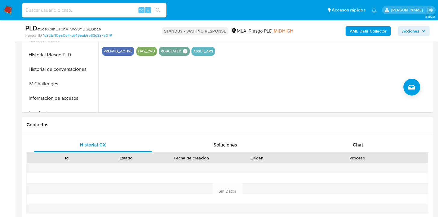
scroll to position [212, 0]
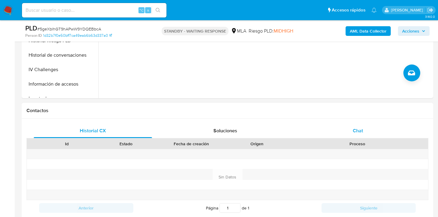
click at [359, 135] on div "Chat" at bounding box center [358, 130] width 118 height 14
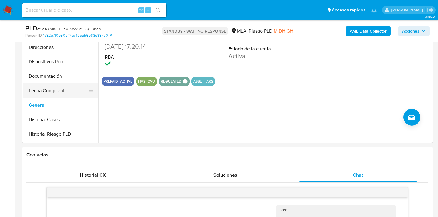
scroll to position [68, 0]
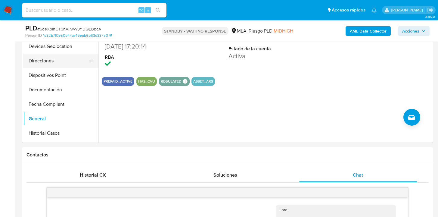
click at [56, 64] on button "Direcciones" at bounding box center [58, 61] width 70 height 14
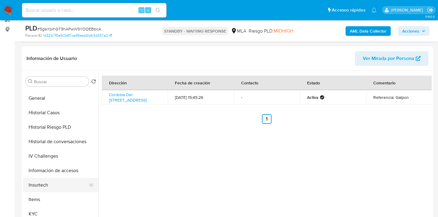
scroll to position [177, 0]
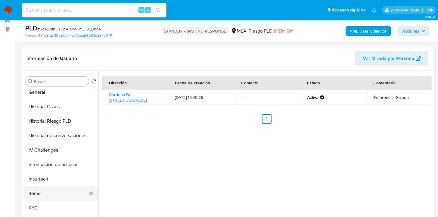
drag, startPoint x: 56, startPoint y: 207, endPoint x: 78, endPoint y: 193, distance: 26.2
click at [55, 207] on button "KYC" at bounding box center [60, 208] width 75 height 14
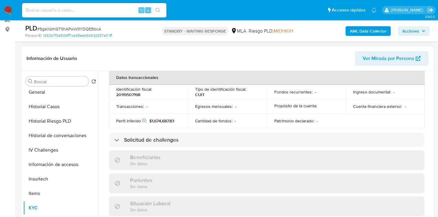
scroll to position [333, 0]
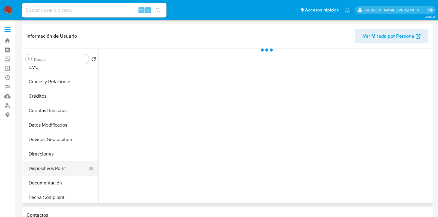
select select "10"
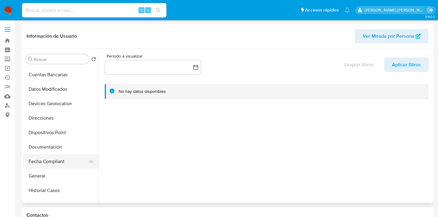
drag, startPoint x: 66, startPoint y: 171, endPoint x: 67, endPoint y: 165, distance: 6.9
click at [66, 171] on button "General" at bounding box center [60, 176] width 75 height 14
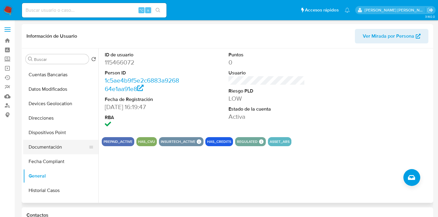
click at [72, 149] on button "Documentación" at bounding box center [58, 147] width 70 height 14
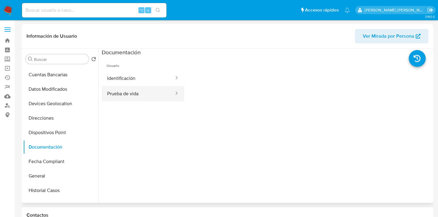
click at [139, 97] on button "Prueba de vida" at bounding box center [138, 93] width 73 height 15
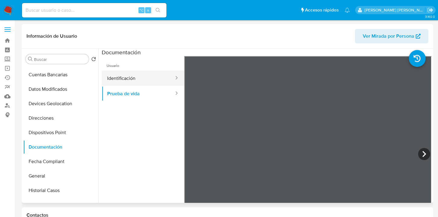
click at [149, 75] on button "Identificación" at bounding box center [138, 77] width 73 height 15
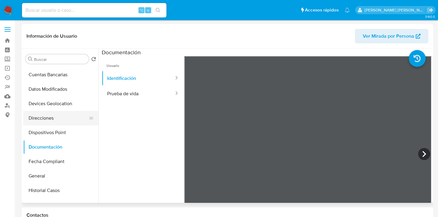
click at [56, 124] on button "Direcciones" at bounding box center [58, 118] width 70 height 14
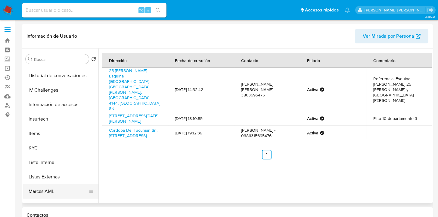
scroll to position [259, 0]
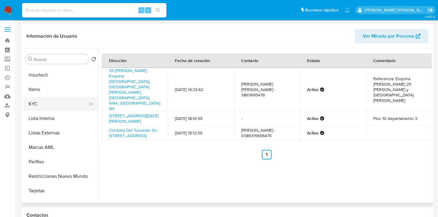
drag, startPoint x: 60, startPoint y: 105, endPoint x: 69, endPoint y: 108, distance: 9.5
click at [60, 105] on button "KYC" at bounding box center [58, 104] width 70 height 14
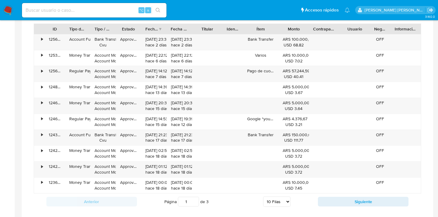
scroll to position [77, 0]
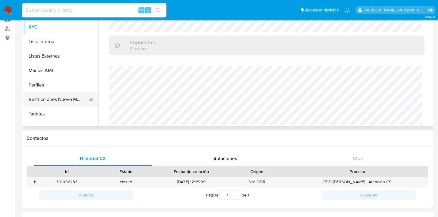
click at [77, 102] on button "Restricciones Nuevo Mundo" at bounding box center [58, 99] width 70 height 14
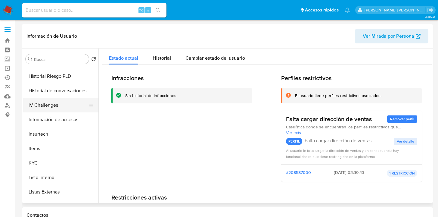
scroll to position [193, 0]
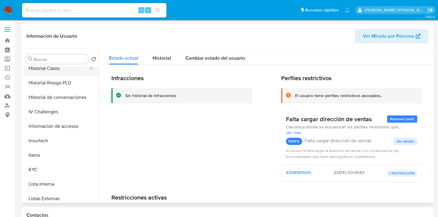
click at [61, 70] on button "Historial Casos" at bounding box center [58, 68] width 70 height 14
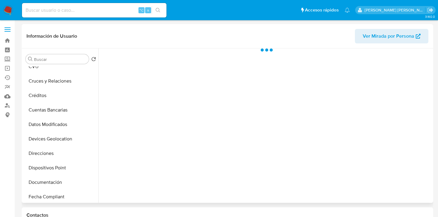
select select "10"
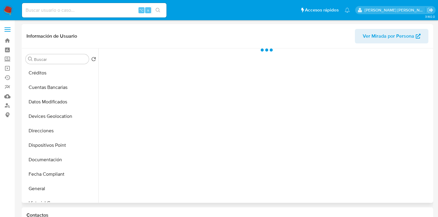
scroll to position [59, 0]
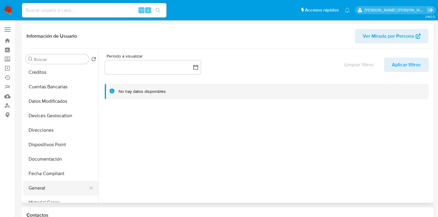
click at [55, 187] on button "General" at bounding box center [58, 188] width 70 height 14
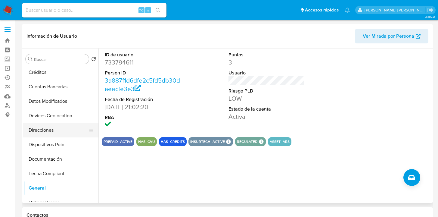
click at [66, 136] on button "Direcciones" at bounding box center [58, 130] width 70 height 14
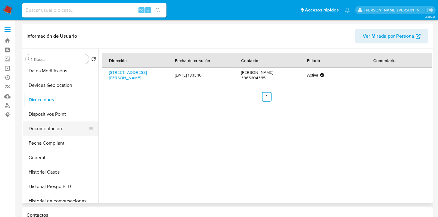
scroll to position [89, 0]
click at [70, 130] on button "Documentación" at bounding box center [58, 129] width 70 height 14
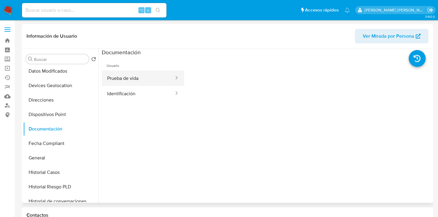
drag, startPoint x: 146, startPoint y: 79, endPoint x: 167, endPoint y: 79, distance: 21.4
click at [146, 79] on button "Prueba de vida" at bounding box center [138, 77] width 73 height 15
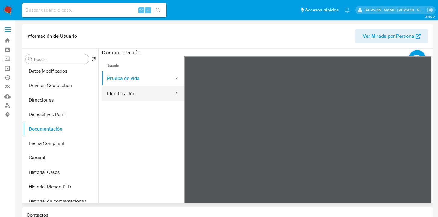
click at [137, 90] on button "Identificación" at bounding box center [138, 93] width 73 height 15
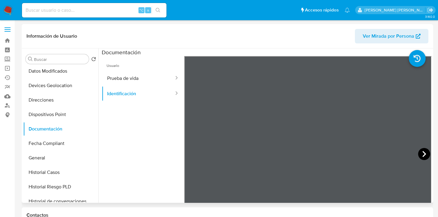
click at [418, 154] on icon at bounding box center [424, 154] width 12 height 12
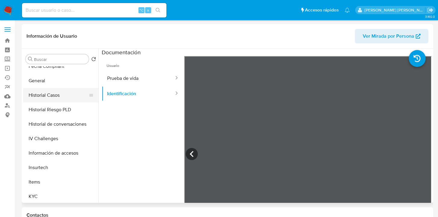
scroll to position [166, 0]
click at [60, 98] on button "Historial Casos" at bounding box center [58, 95] width 70 height 14
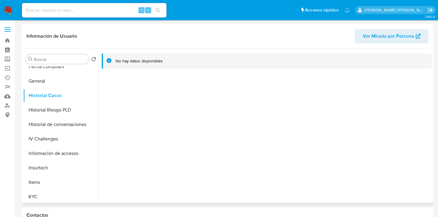
scroll to position [236, 0]
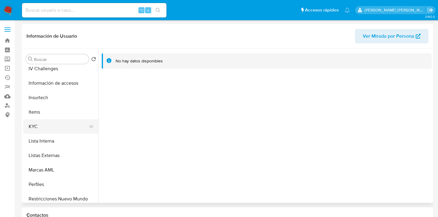
drag, startPoint x: 61, startPoint y: 126, endPoint x: 69, endPoint y: 127, distance: 8.5
click at [61, 127] on button "KYC" at bounding box center [58, 126] width 70 height 14
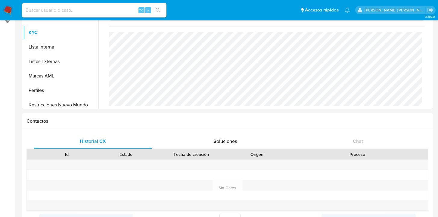
scroll to position [0, 0]
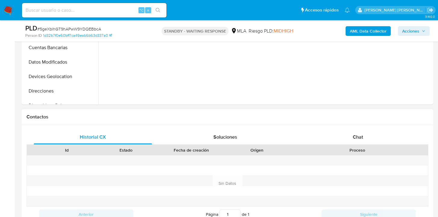
select select "10"
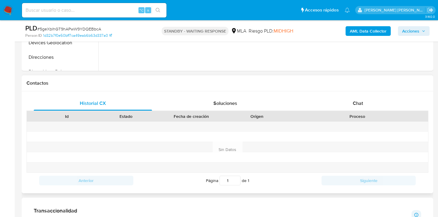
scroll to position [255, 0]
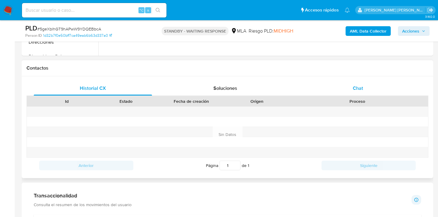
click at [364, 94] on div "Chat" at bounding box center [358, 88] width 118 height 14
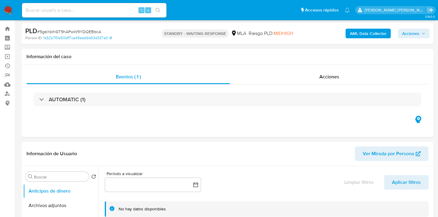
scroll to position [0, 0]
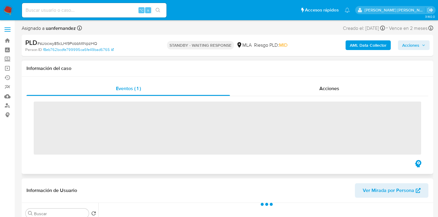
select select "10"
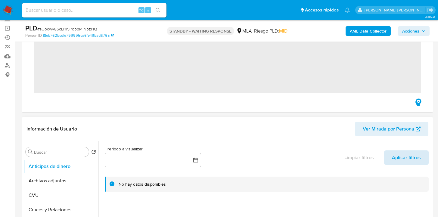
scroll to position [60, 0]
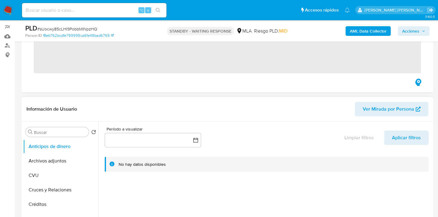
click at [380, 110] on span "Ver Mirada por Persona" at bounding box center [389, 109] width 52 height 14
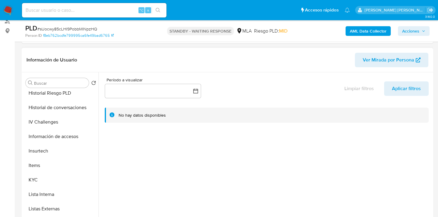
scroll to position [212, 0]
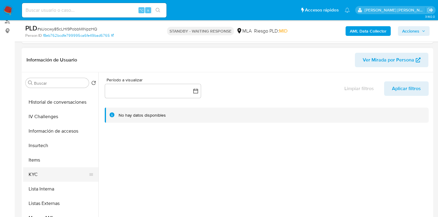
click at [58, 179] on button "KYC" at bounding box center [58, 174] width 70 height 14
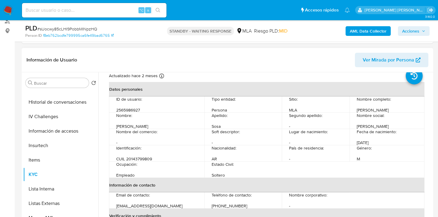
scroll to position [42, 0]
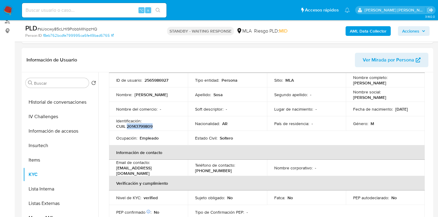
drag, startPoint x: 127, startPoint y: 126, endPoint x: 152, endPoint y: 129, distance: 25.7
click at [152, 129] on p "CUIL 20143799809" at bounding box center [134, 125] width 36 height 5
copy p "20143799809"
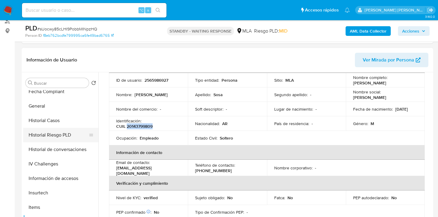
scroll to position [165, 0]
drag, startPoint x: 57, startPoint y: 105, endPoint x: 96, endPoint y: 103, distance: 38.6
click at [58, 105] on button "General" at bounding box center [58, 105] width 70 height 14
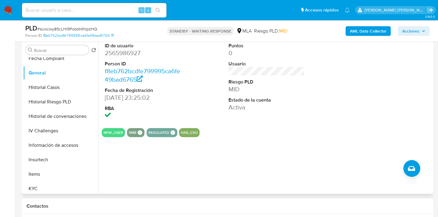
scroll to position [91, 0]
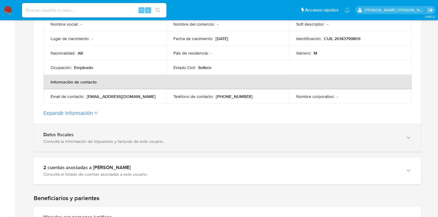
scroll to position [176, 0]
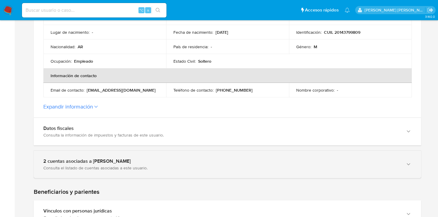
click at [409, 164] on icon "button" at bounding box center [409, 164] width 6 height 6
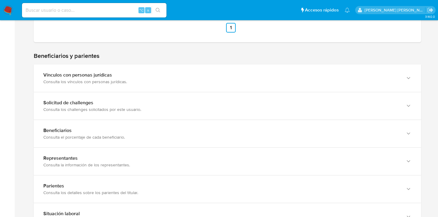
scroll to position [541, 0]
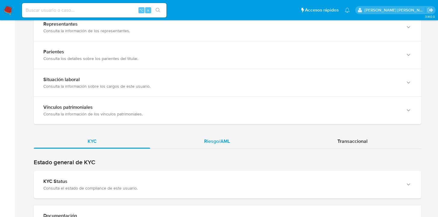
click at [221, 139] on span "Riesgo/AML" at bounding box center [217, 141] width 26 height 7
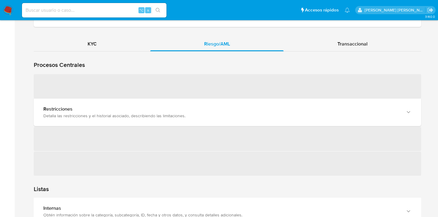
scroll to position [639, 0]
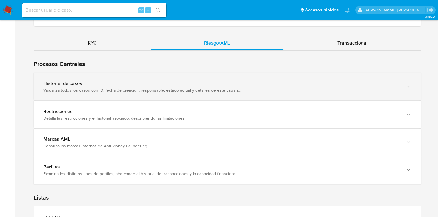
click at [410, 86] on icon "button" at bounding box center [409, 86] width 6 height 6
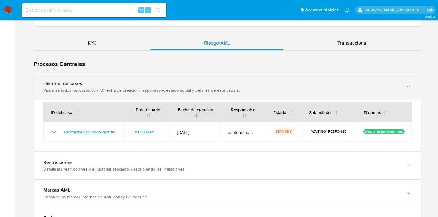
click at [410, 86] on icon "button" at bounding box center [409, 86] width 6 height 6
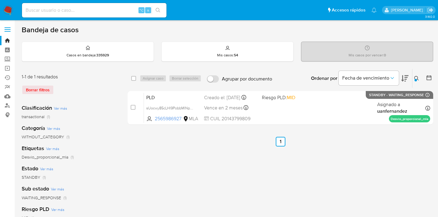
click at [417, 78] on icon at bounding box center [416, 78] width 5 height 5
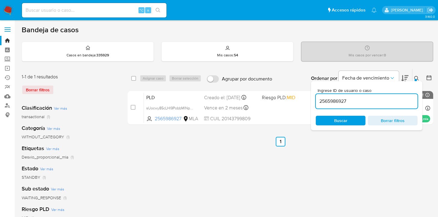
drag, startPoint x: 352, startPoint y: 102, endPoint x: 315, endPoint y: 102, distance: 36.5
click at [315, 102] on div "Ingrese ID de usuario o caso 2565986927 Buscar Borrar filtros" at bounding box center [366, 105] width 111 height 49
type input "40751346"
click at [416, 77] on icon at bounding box center [416, 78] width 5 height 5
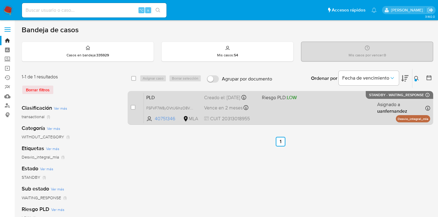
click at [346, 115] on div "PLD FSFVF7W8yOVtU6IhzO8VMAmv 40751346 MLA Riesgo PLD: LOW Creado el: [DATE] Cre…" at bounding box center [287, 107] width 286 height 30
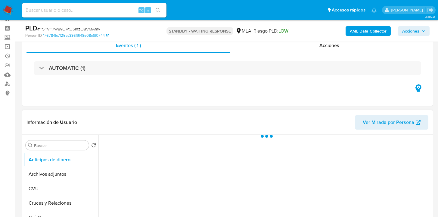
scroll to position [57, 0]
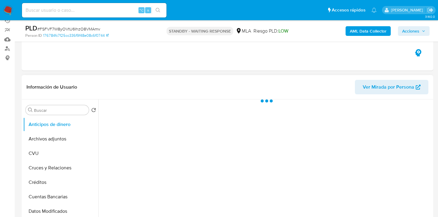
select select "10"
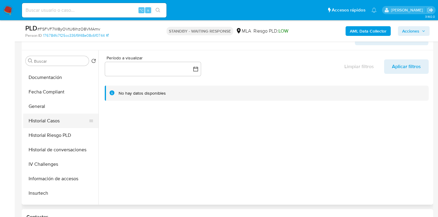
scroll to position [142, 0]
drag, startPoint x: 64, startPoint y: 121, endPoint x: 136, endPoint y: 117, distance: 71.5
click at [64, 121] on button "Historial Casos" at bounding box center [60, 121] width 75 height 14
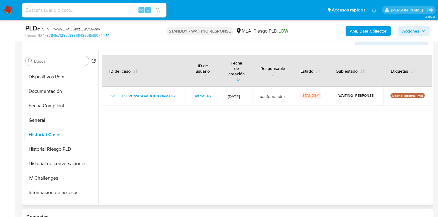
scroll to position [73, 0]
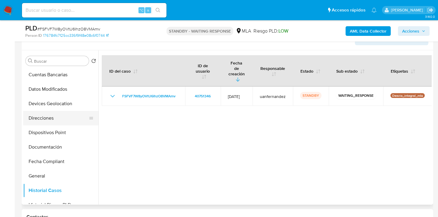
click at [61, 120] on button "Direcciones" at bounding box center [58, 118] width 70 height 14
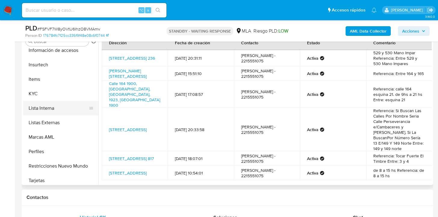
scroll to position [252, 0]
click at [73, 95] on button "KYC" at bounding box center [58, 93] width 70 height 14
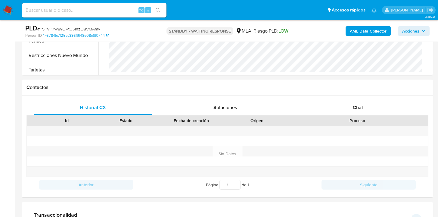
scroll to position [198, 0]
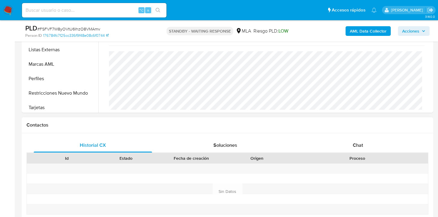
drag, startPoint x: 365, startPoint y: 146, endPoint x: 363, endPoint y: 133, distance: 13.8
click at [365, 146] on div "Chat" at bounding box center [358, 145] width 118 height 14
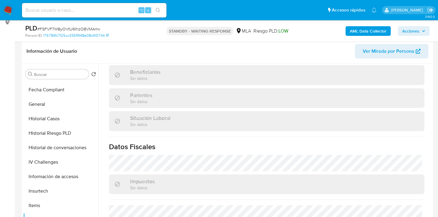
scroll to position [158, 0]
drag, startPoint x: 101, startPoint y: 139, endPoint x: 99, endPoint y: 128, distance: 11.3
click at [99, 128] on div "Usuario KYC Status Actualizado hace 7 días Creado: 13/03/2020 22:28:11 Actualiz…" at bounding box center [264, 141] width 333 height 154
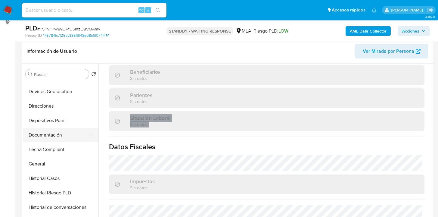
scroll to position [98, 0]
click at [55, 132] on button "Documentación" at bounding box center [58, 135] width 70 height 14
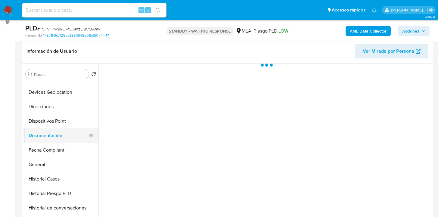
scroll to position [0, 0]
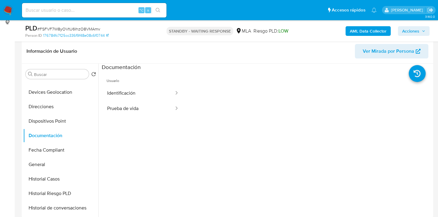
drag, startPoint x: 147, startPoint y: 108, endPoint x: 181, endPoint y: 113, distance: 34.6
click at [147, 109] on button "Prueba de vida" at bounding box center [138, 108] width 73 height 15
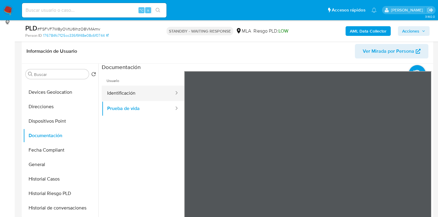
click at [140, 95] on button "Identificación" at bounding box center [138, 93] width 73 height 15
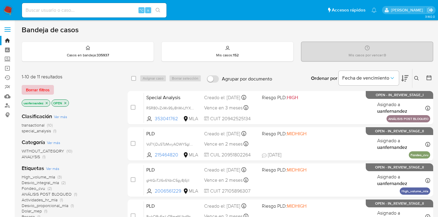
click at [33, 90] on span "Borrar filtros" at bounding box center [38, 90] width 24 height 8
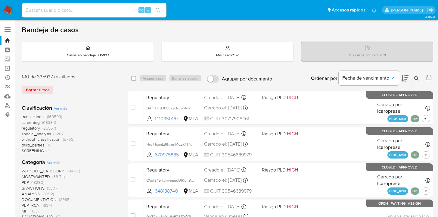
click at [418, 77] on icon at bounding box center [416, 78] width 5 height 5
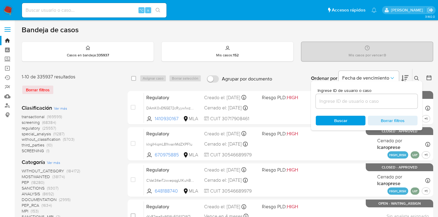
drag, startPoint x: 330, startPoint y: 100, endPoint x: 368, endPoint y: 96, distance: 38.7
click at [330, 100] on input at bounding box center [367, 101] width 102 height 8
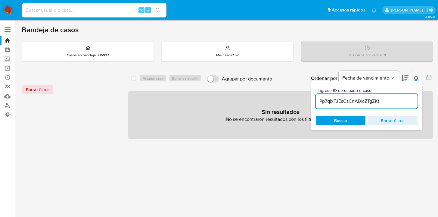
click at [417, 77] on icon at bounding box center [416, 78] width 5 height 5
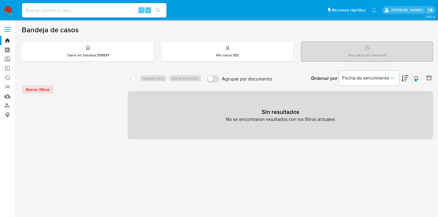
click at [417, 77] on icon at bounding box center [416, 78] width 5 height 5
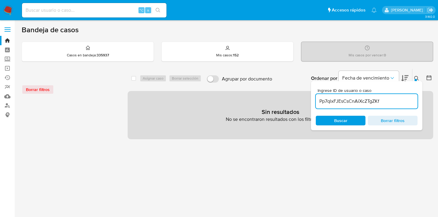
click at [387, 102] on input "Pp7qlxFJEsCsCnAiXcZTgZKf" at bounding box center [367, 101] width 102 height 8
type input "Pp7qlxFJEsCsCnAiXcZTgZKf"
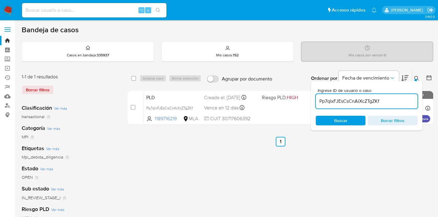
click at [417, 78] on icon at bounding box center [416, 78] width 5 height 5
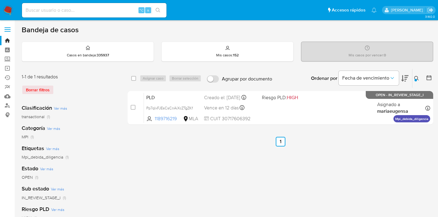
click at [8, 9] on img at bounding box center [8, 10] width 10 height 10
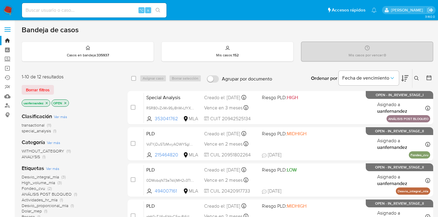
click at [32, 90] on span "Borrar filtros" at bounding box center [38, 90] width 24 height 8
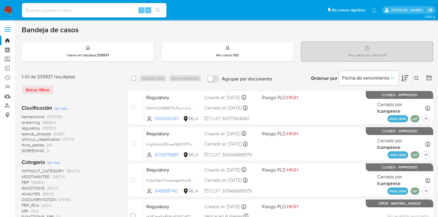
drag, startPoint x: 417, startPoint y: 77, endPoint x: 412, endPoint y: 83, distance: 7.7
click at [417, 77] on icon at bounding box center [416, 78] width 5 height 5
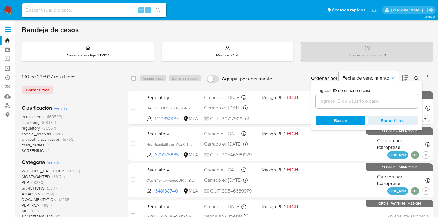
click at [367, 101] on input at bounding box center [367, 101] width 102 height 8
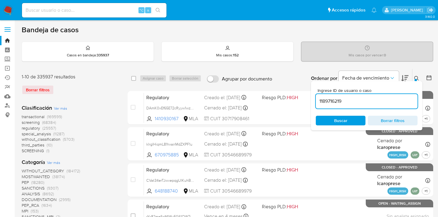
type input "1189716219"
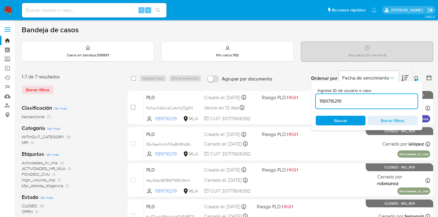
click at [417, 77] on icon at bounding box center [416, 78] width 5 height 5
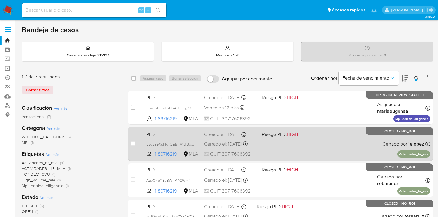
click at [354, 149] on div "PLD E5v3aeXuHxFOaBhM1diBxgpp 1189716219 MLA Riesgo PLD: HIGH Creado el: 12/04/2…" at bounding box center [287, 144] width 286 height 30
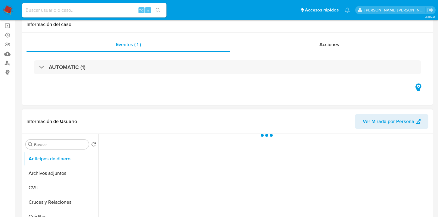
scroll to position [125, 0]
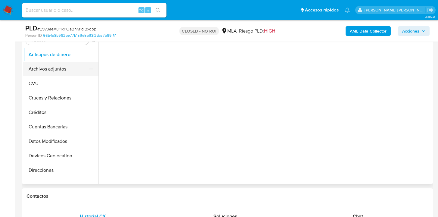
select select "10"
click at [72, 70] on button "Archivos adjuntos" at bounding box center [58, 69] width 70 height 14
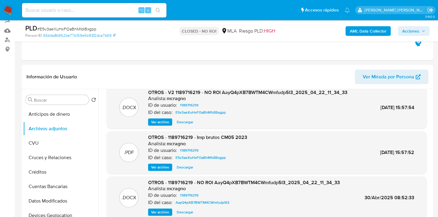
scroll to position [0, 0]
